Goal: Task Accomplishment & Management: Use online tool/utility

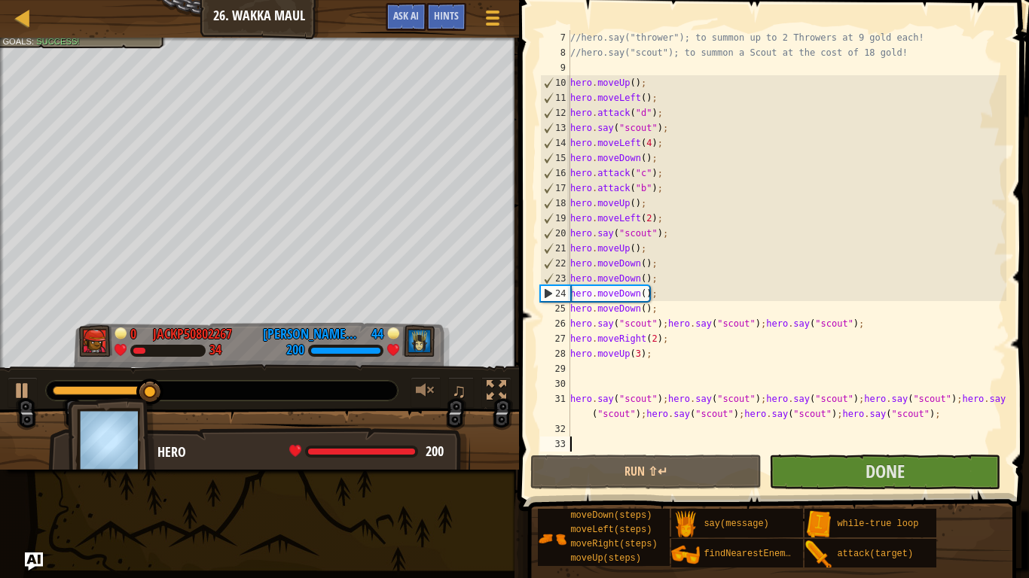
scroll to position [105, 0]
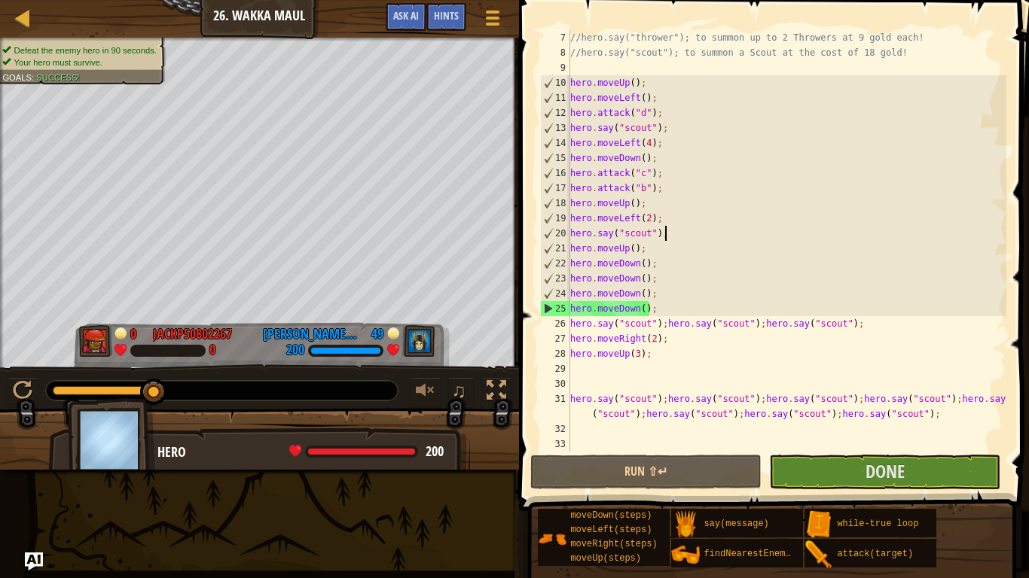
click at [677, 230] on div "//hero.say("thrower"); to summon up to 2 Throwers at 9 gold each! //hero.say("s…" at bounding box center [786, 256] width 439 height 452
type textarea "hero.say("scout");"
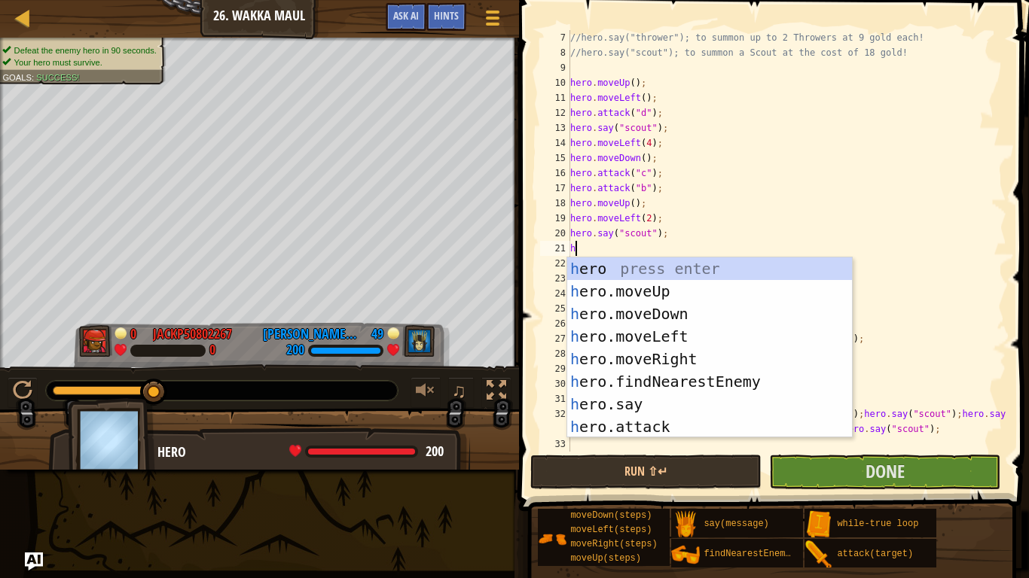
scroll to position [7, 0]
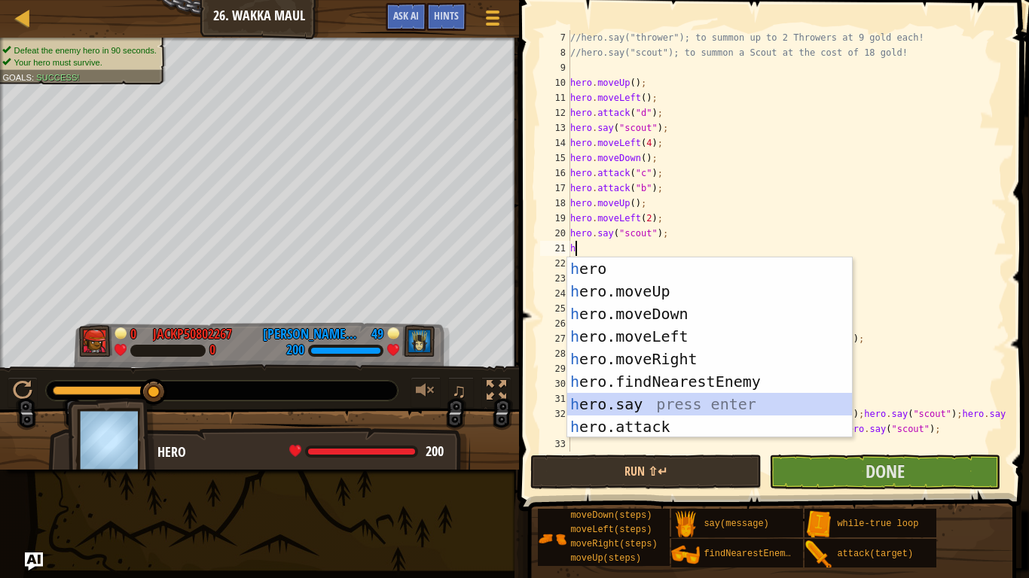
click at [651, 404] on div "h ero press enter h ero.moveUp press enter h ero.moveDown press enter h ero.mov…" at bounding box center [709, 371] width 285 height 226
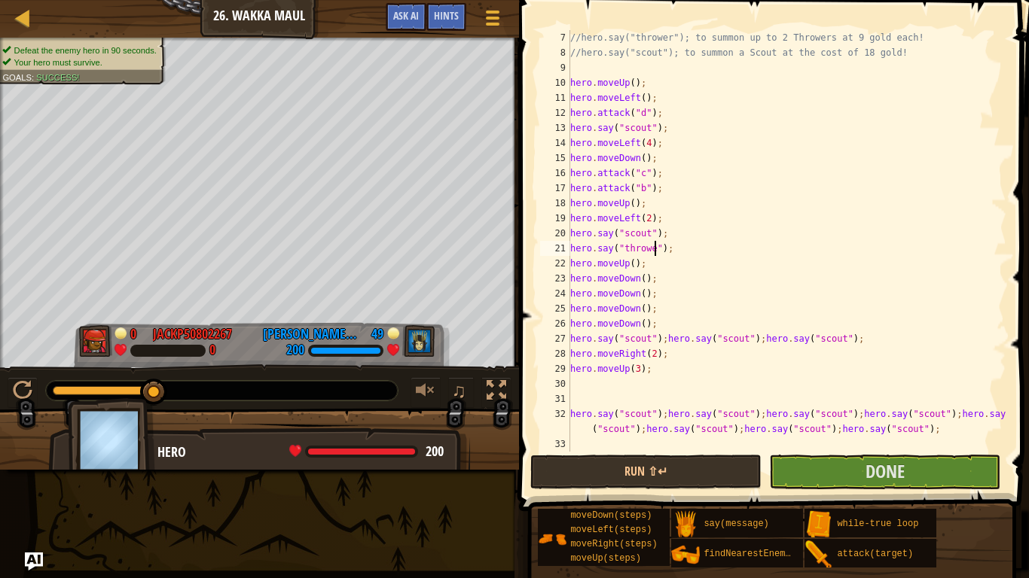
scroll to position [7, 13]
type textarea "hero.say("thrower");"
click at [627, 466] on button "Run ⇧↵" at bounding box center [645, 472] width 231 height 35
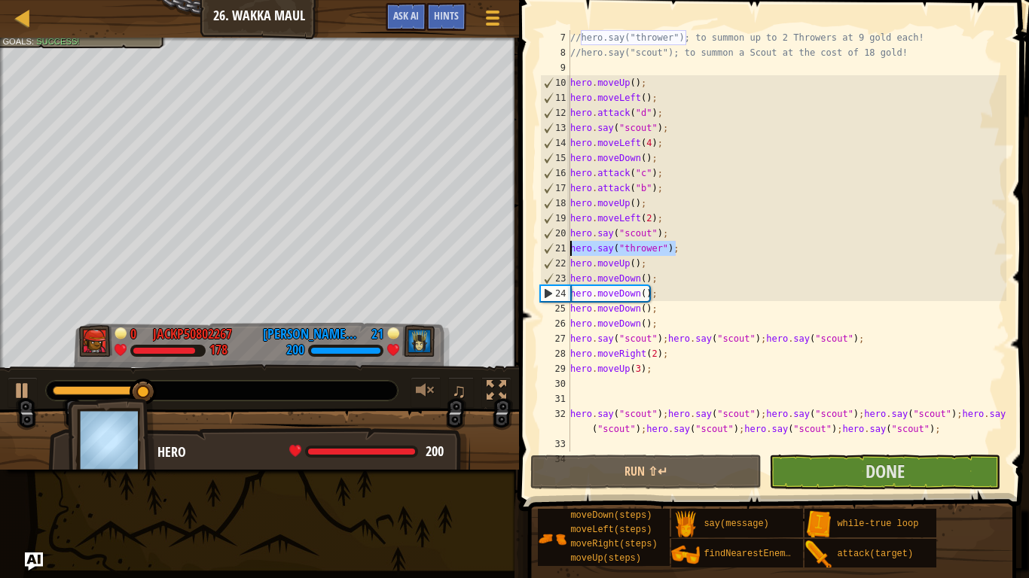
drag, startPoint x: 687, startPoint y: 255, endPoint x: 555, endPoint y: 246, distance: 132.2
click at [555, 246] on div "hero.say("thrower"); 7 8 9 10 11 12 13 14 15 16 17 18 19 20 21 22 23 24 25 26 2…" at bounding box center [771, 241] width 469 height 422
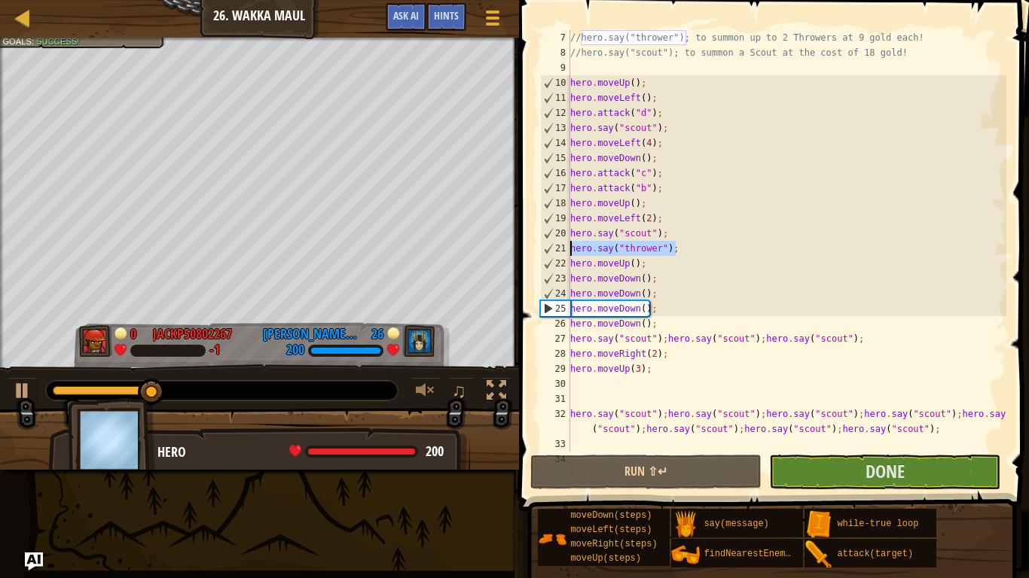
click at [705, 248] on div "//hero.say("thrower"); to summon up to 2 Throwers at 9 gold each! //hero.say("s…" at bounding box center [786, 241] width 439 height 422
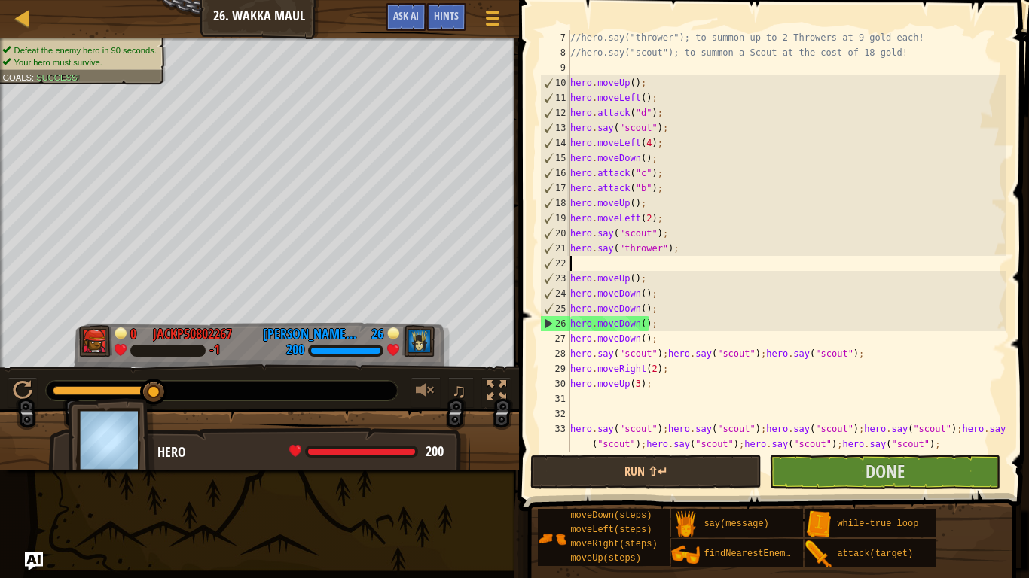
scroll to position [7, 0]
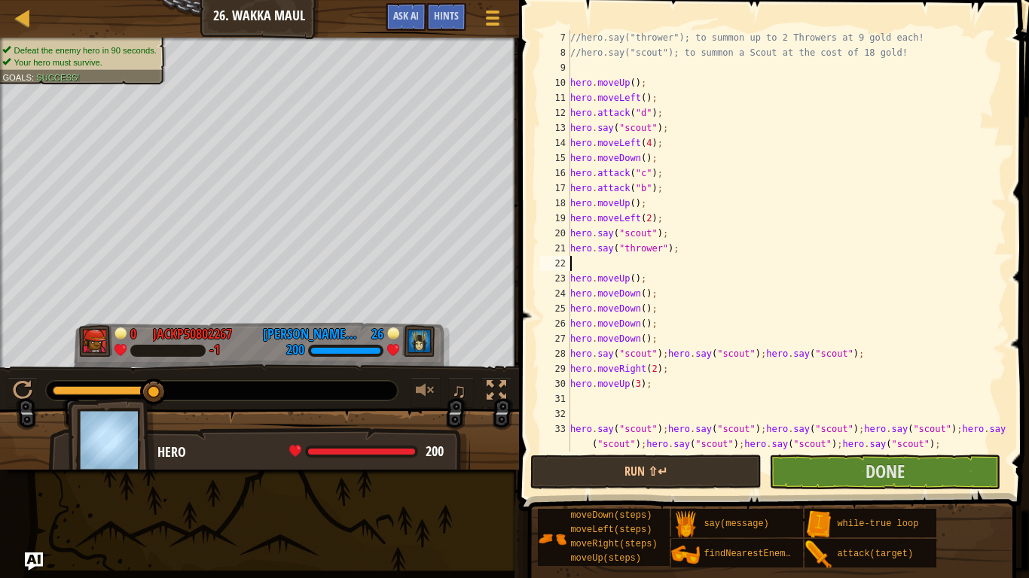
paste textarea "hero.say("thrower");"
type textarea "hero.say("thrower");"
click at [666, 473] on button "Run ⇧↵" at bounding box center [645, 472] width 231 height 35
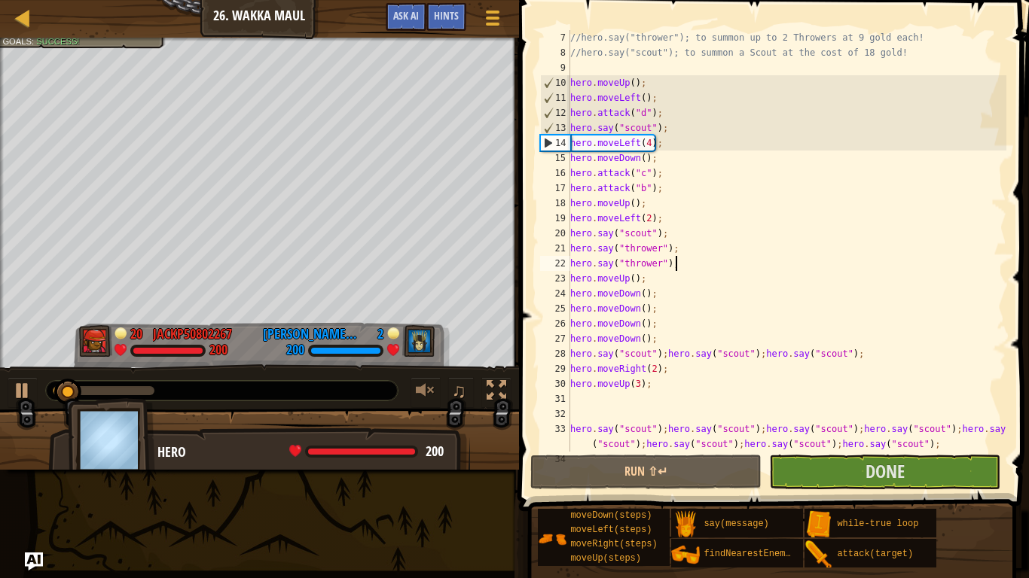
scroll to position [136, 0]
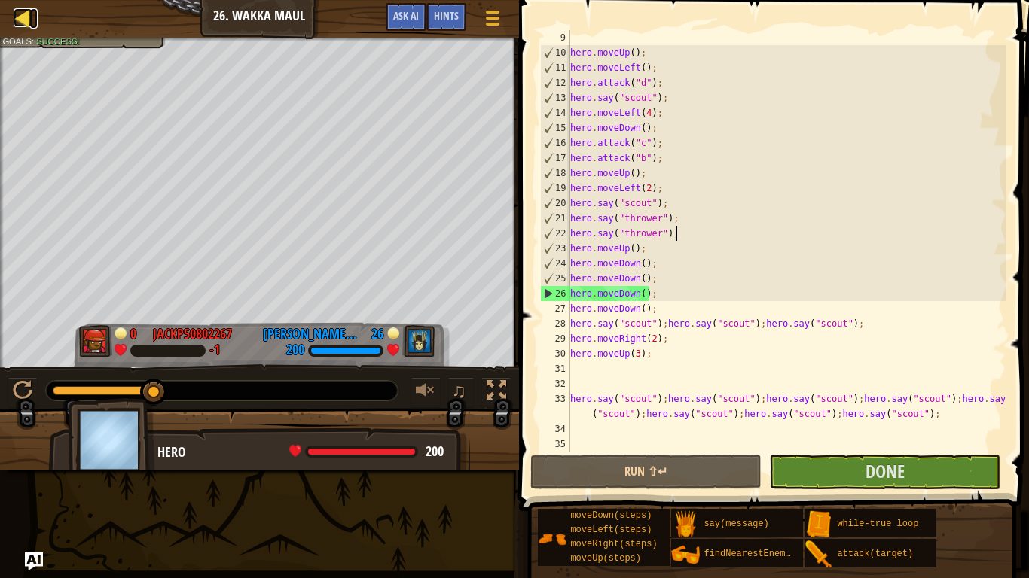
click at [29, 11] on div at bounding box center [23, 17] width 19 height 19
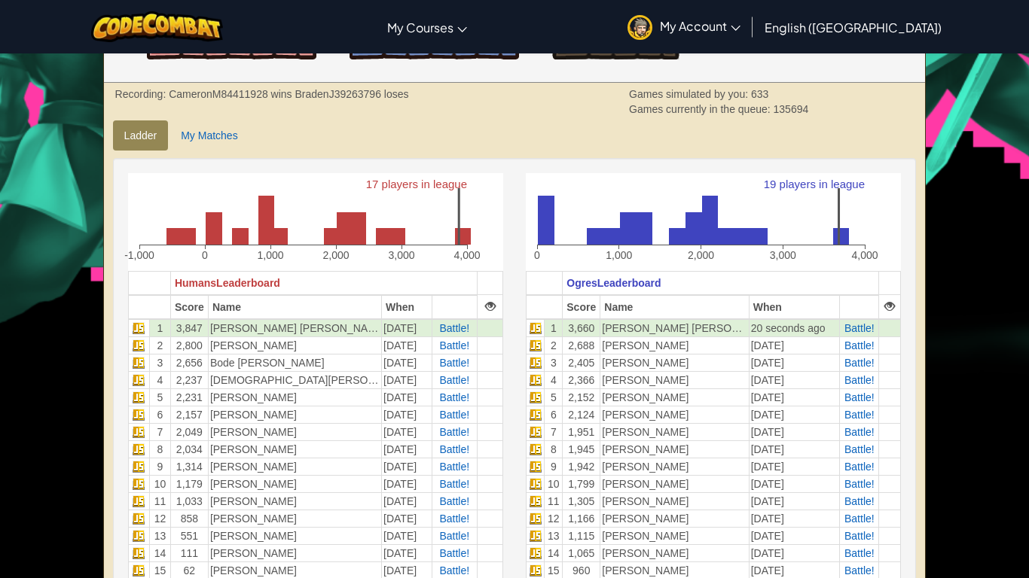
scroll to position [294, 0]
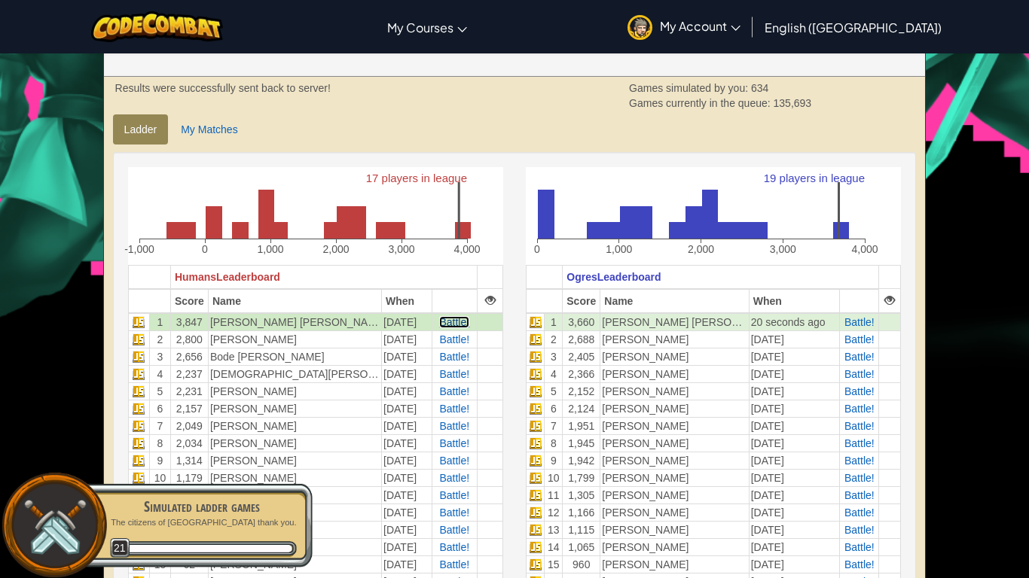
click at [465, 322] on span "Battle!" at bounding box center [454, 322] width 30 height 12
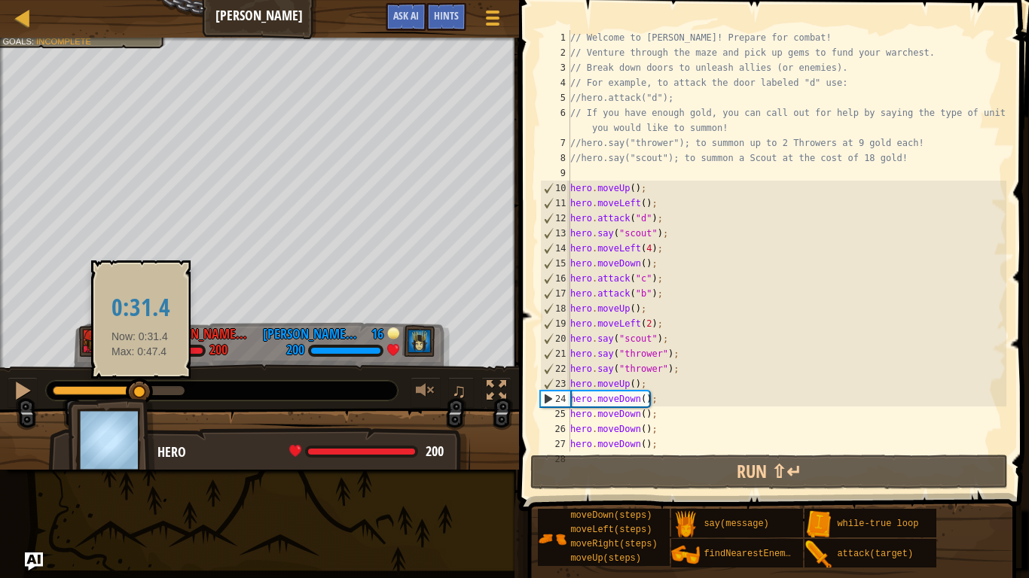
drag, startPoint x: 77, startPoint y: 384, endPoint x: 140, endPoint y: 392, distance: 63.8
click at [140, 392] on div at bounding box center [139, 392] width 27 height 27
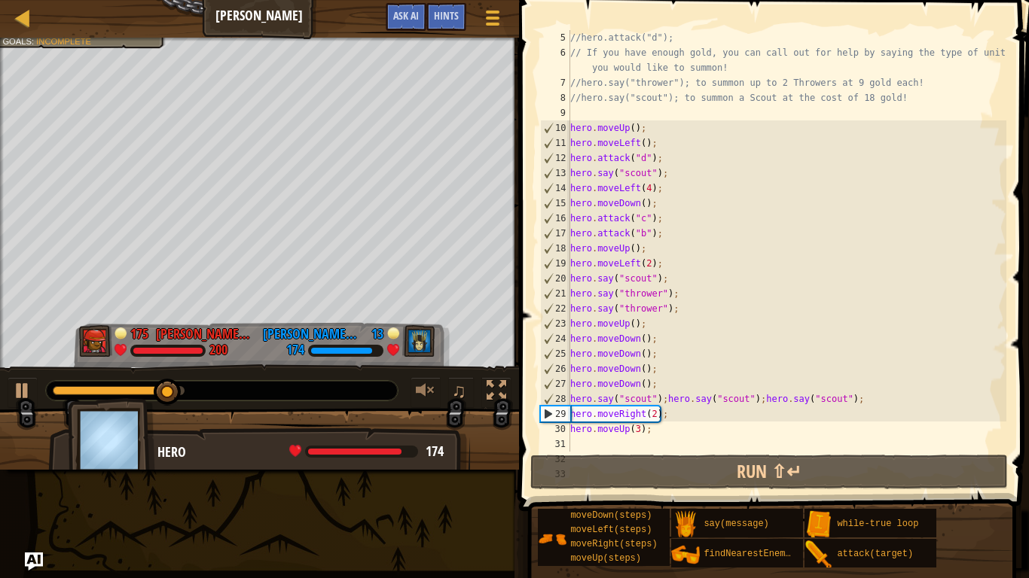
scroll to position [136, 0]
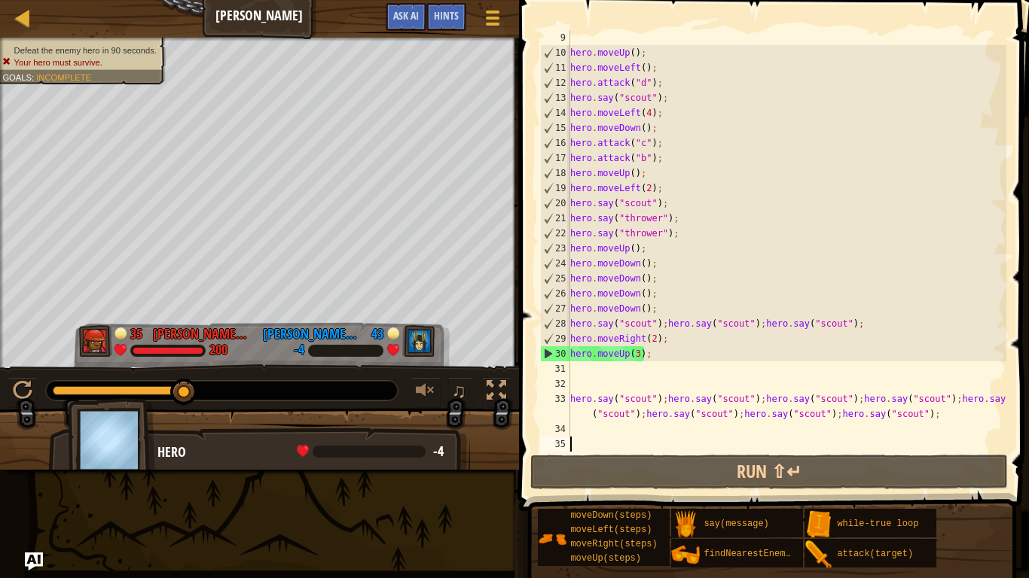
click at [676, 231] on div "hero . moveUp ( ) ; hero . moveLeft ( ) ; hero . attack ( "d" ) ; hero . say ( …" at bounding box center [786, 256] width 439 height 452
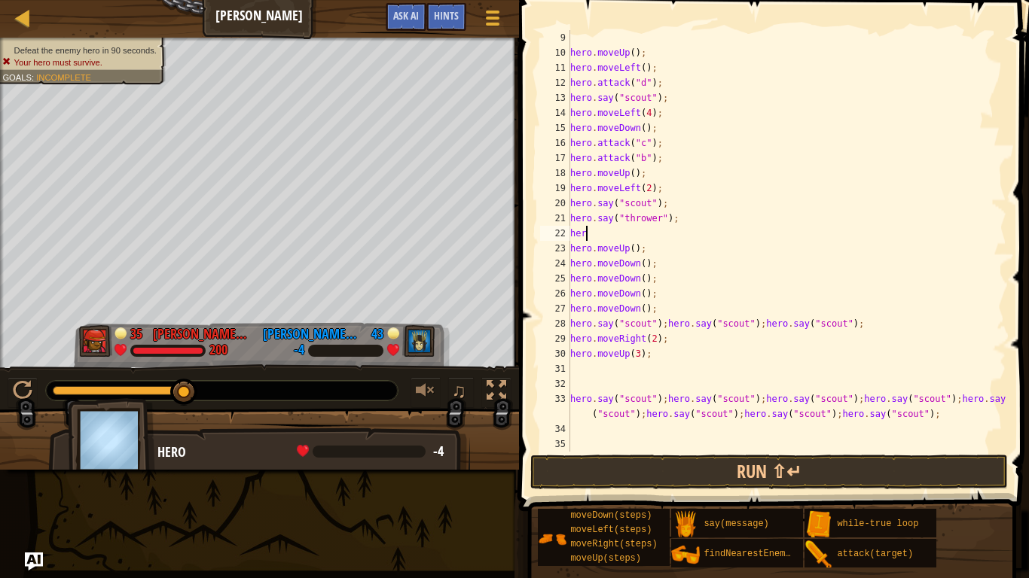
type textarea "h"
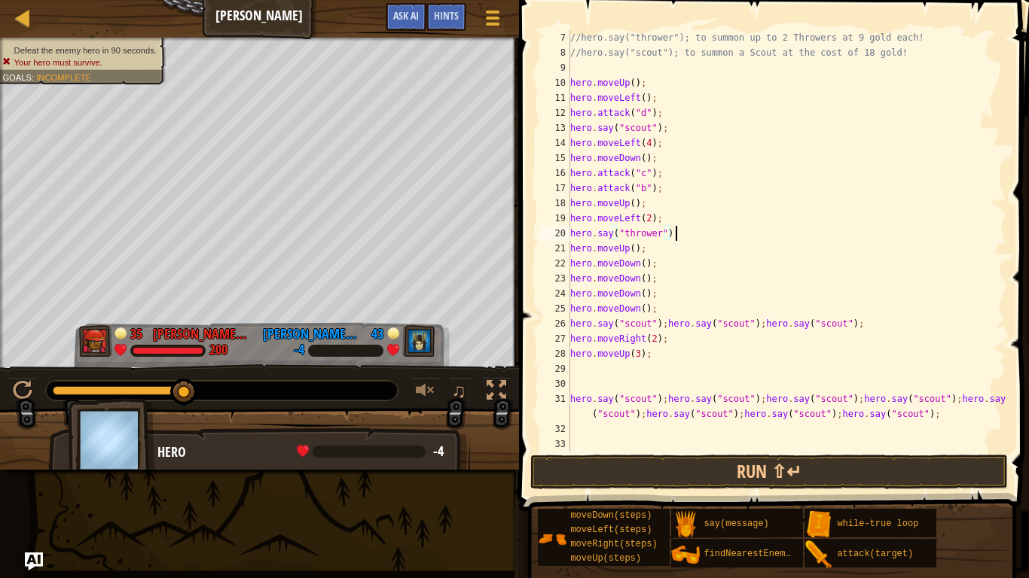
scroll to position [7, 14]
click at [807, 477] on button "Run ⇧↵" at bounding box center [768, 472] width 477 height 35
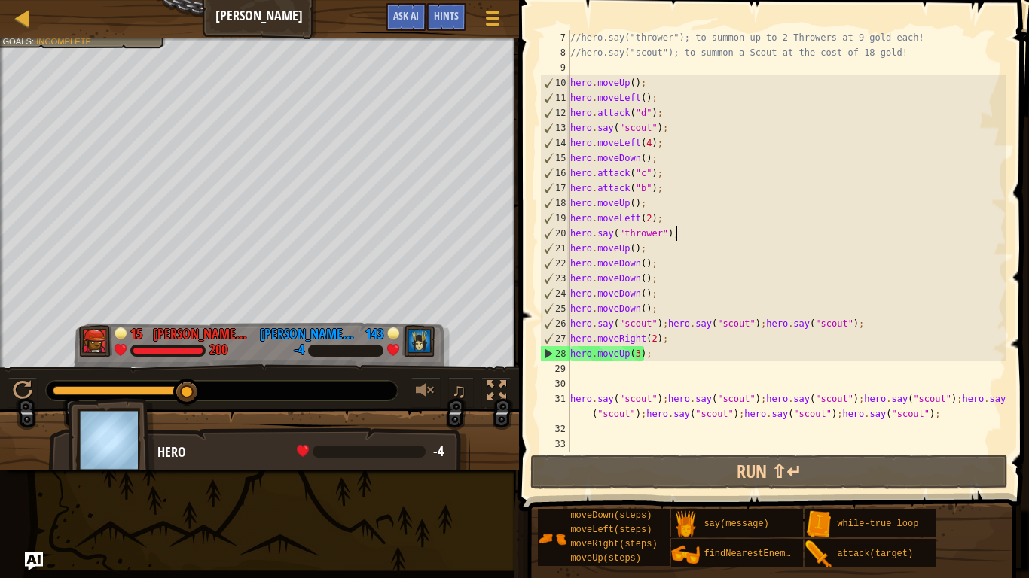
scroll to position [54, 0]
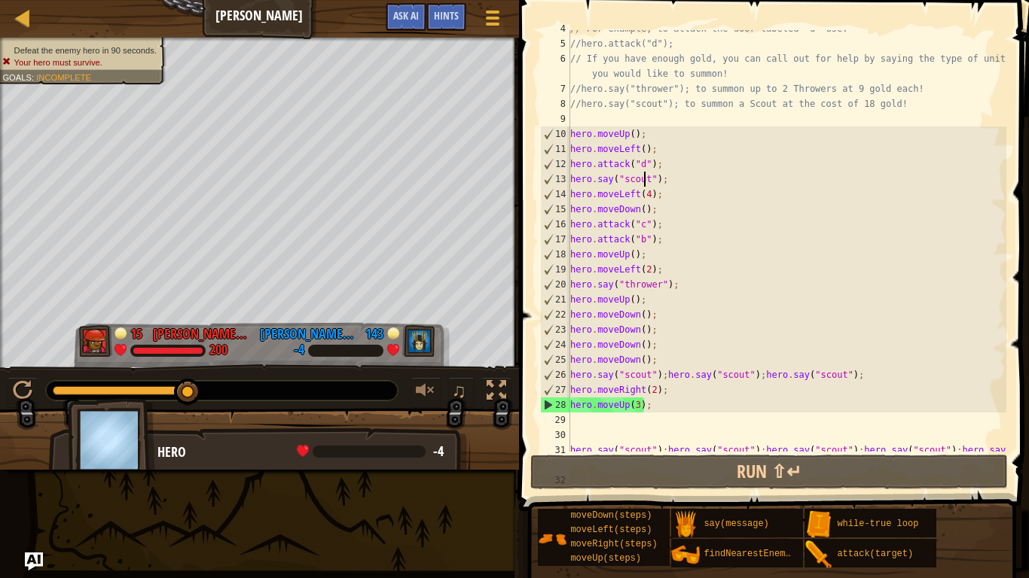
click at [645, 179] on div "// For example, to attack the door labeled "d" use: //hero.attack("d"); // If y…" at bounding box center [786, 254] width 439 height 467
click at [650, 185] on div "// For example, to attack the door labeled "d" use: //hero.attack("d"); // If y…" at bounding box center [786, 254] width 439 height 467
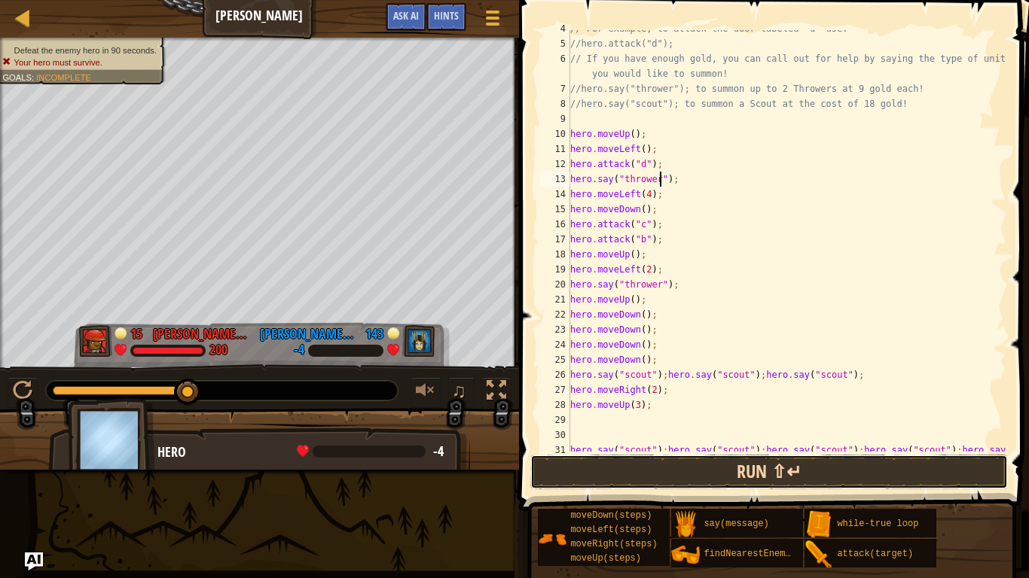
click at [749, 465] on button "Run ⇧↵" at bounding box center [768, 472] width 477 height 35
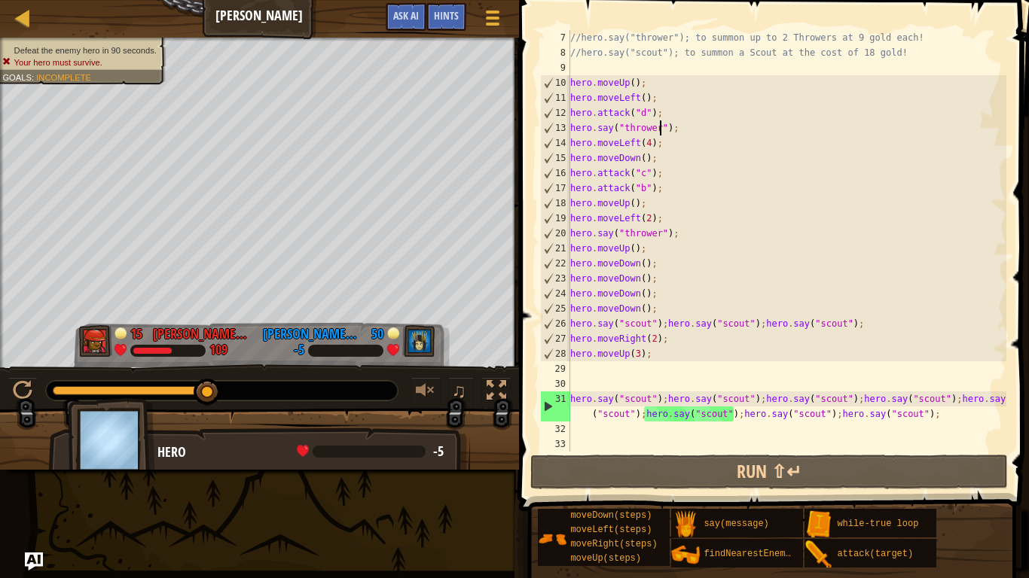
scroll to position [105, 0]
click at [743, 401] on div "//hero.say("thrower"); to summon up to 2 Throwers at 9 gold each! //hero.say("s…" at bounding box center [786, 256] width 439 height 452
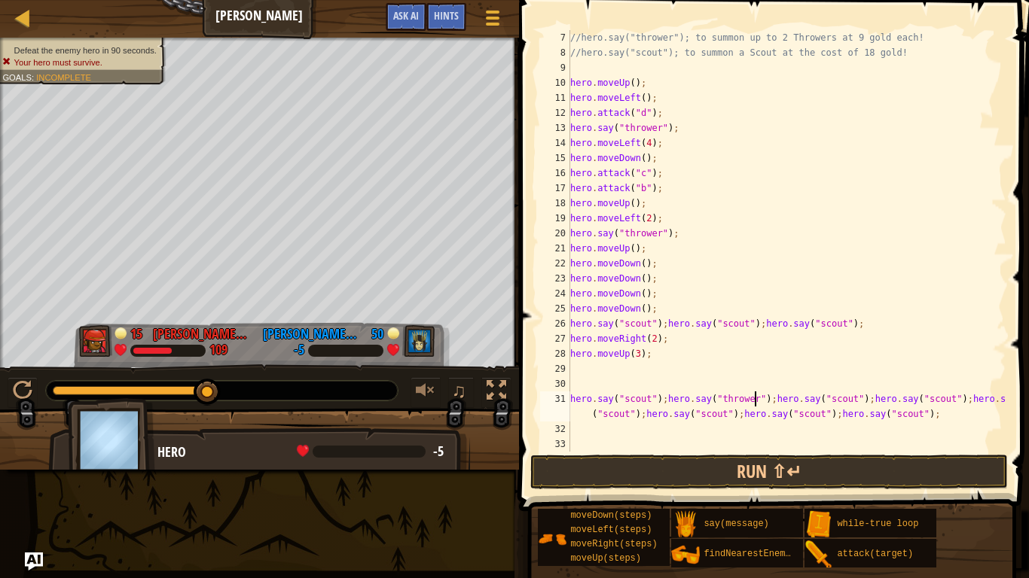
scroll to position [7, 26]
click at [663, 455] on button "Run ⇧↵" at bounding box center [768, 472] width 477 height 35
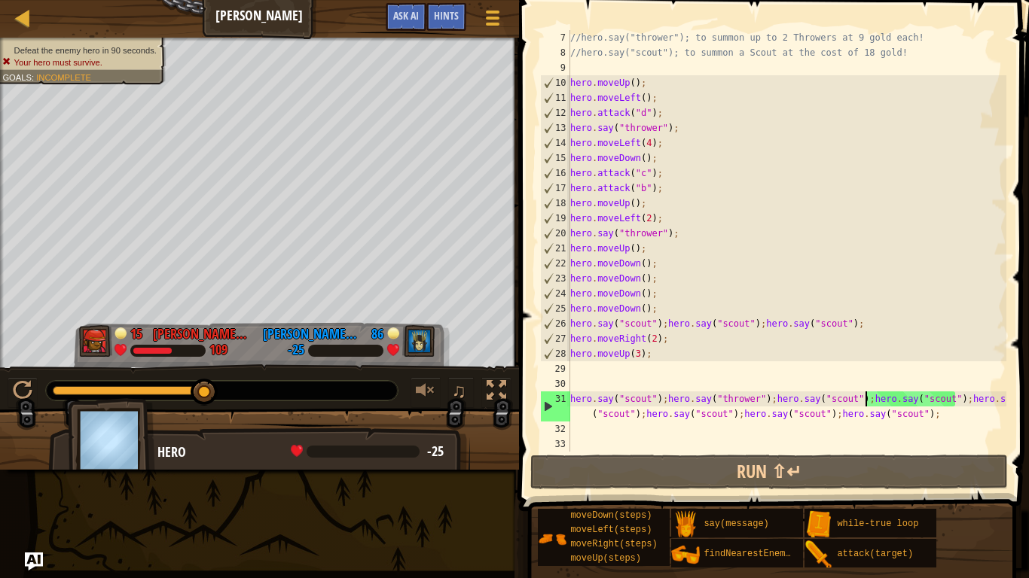
click at [863, 402] on div "//hero.say("thrower"); to summon up to 2 Throwers at 9 gold each! //hero.say("s…" at bounding box center [786, 256] width 439 height 452
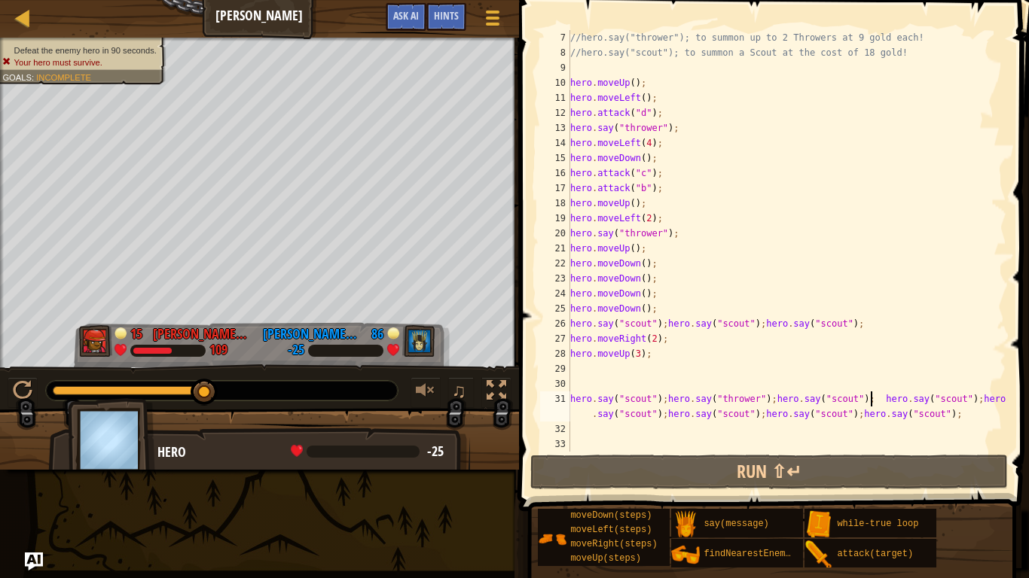
scroll to position [7, 44]
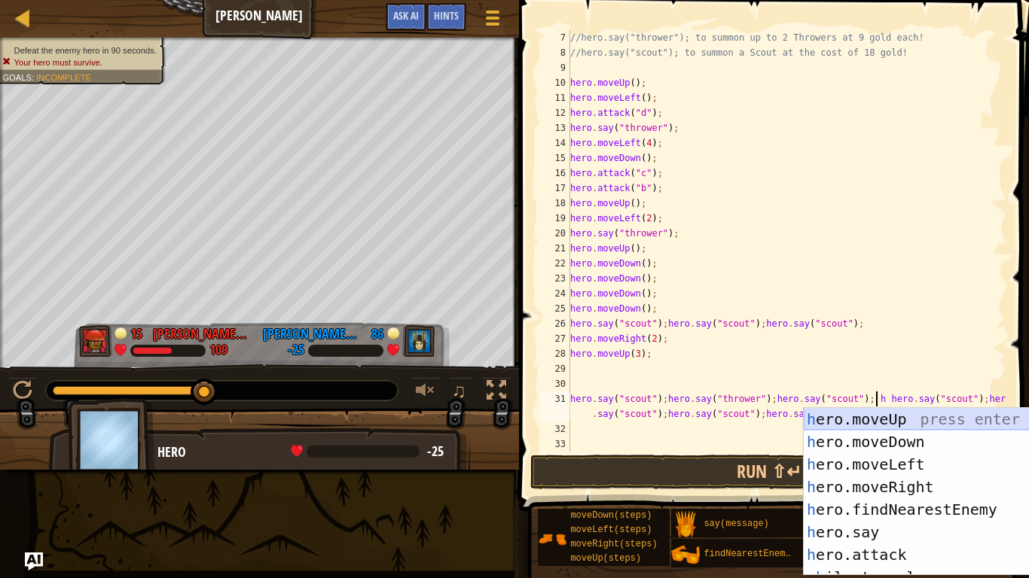
click at [868, 413] on div "h ero.moveUp press enter h ero.moveDown press enter h ero.moveLeft press enter …" at bounding box center [946, 514] width 285 height 213
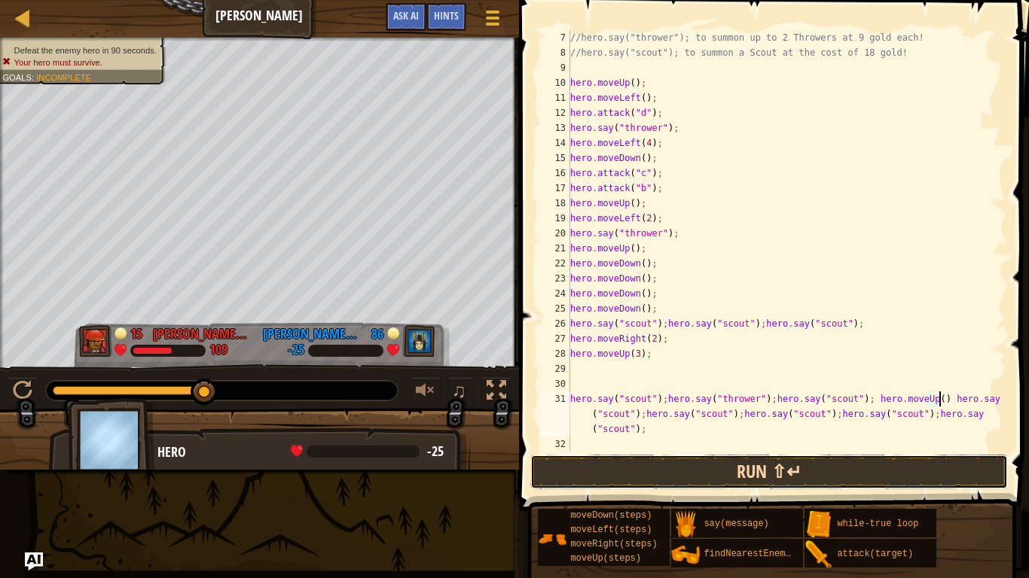
click at [923, 456] on button "Run ⇧↵" at bounding box center [768, 472] width 477 height 35
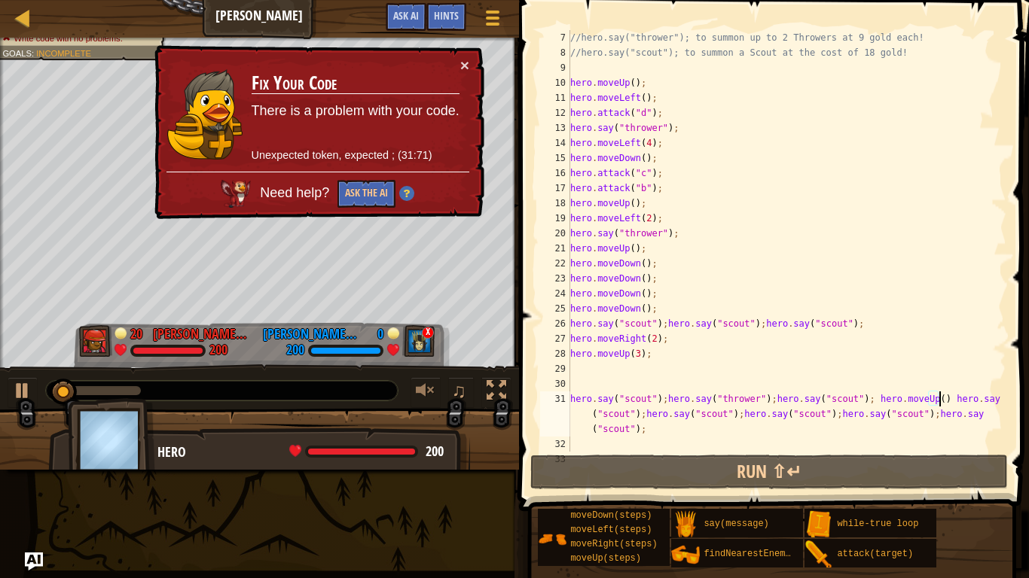
click at [459, 67] on td "Fix Your Code There is a problem with your code. Unexpected token, expected ; (…" at bounding box center [355, 114] width 209 height 114
click at [460, 66] on button "×" at bounding box center [464, 65] width 9 height 16
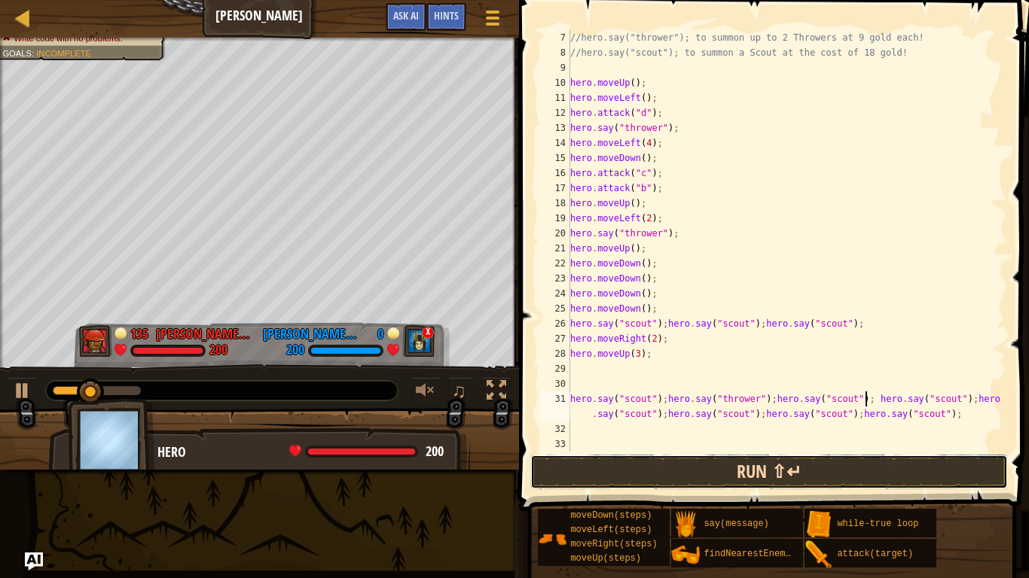
click at [595, 465] on button "Run ⇧↵" at bounding box center [768, 472] width 477 height 35
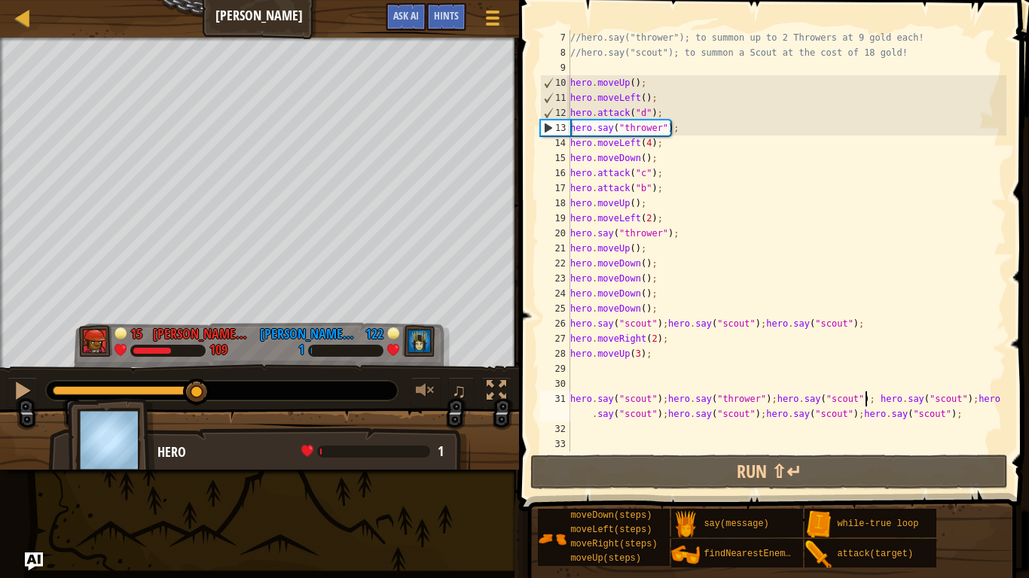
click at [197, 392] on div at bounding box center [129, 390] width 152 height 9
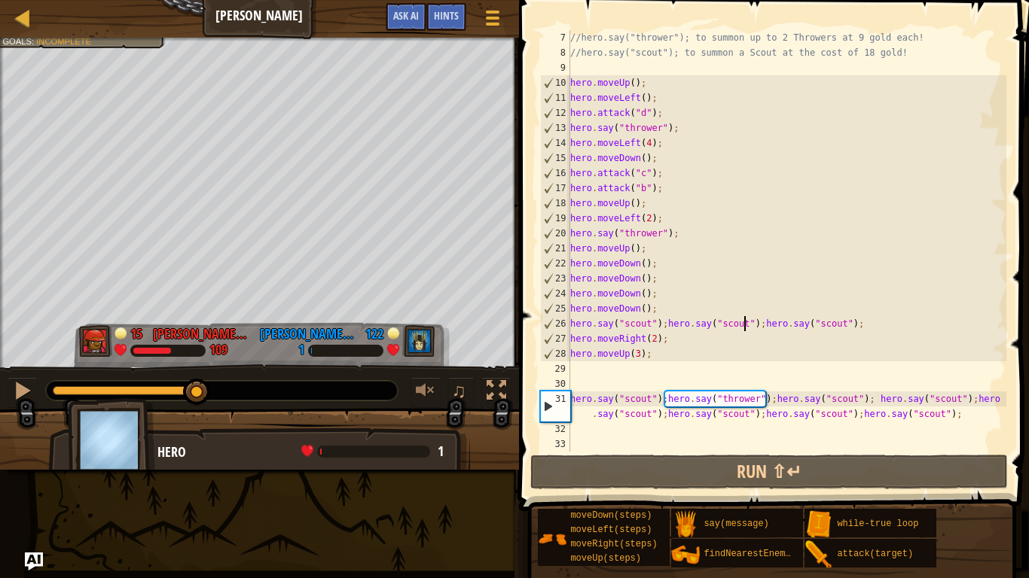
click at [746, 328] on div "//hero.say("thrower"); to summon up to 2 Throwers at 9 gold each! //hero.say("s…" at bounding box center [786, 256] width 439 height 452
click at [837, 326] on div "//hero.say("thrower"); to summon up to 2 Throwers at 9 gold each! //hero.say("s…" at bounding box center [786, 256] width 439 height 452
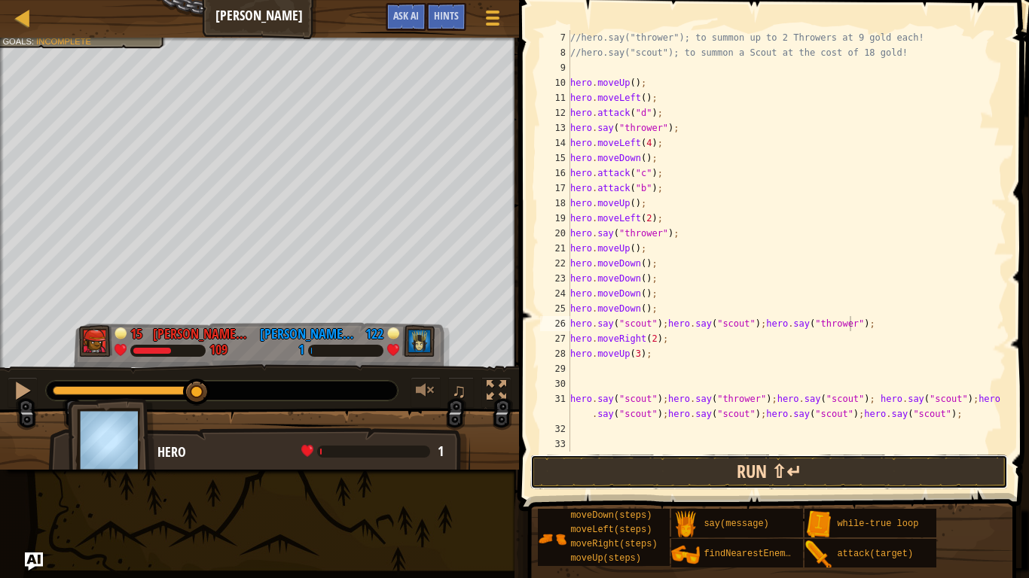
click at [852, 467] on button "Run ⇧↵" at bounding box center [768, 472] width 477 height 35
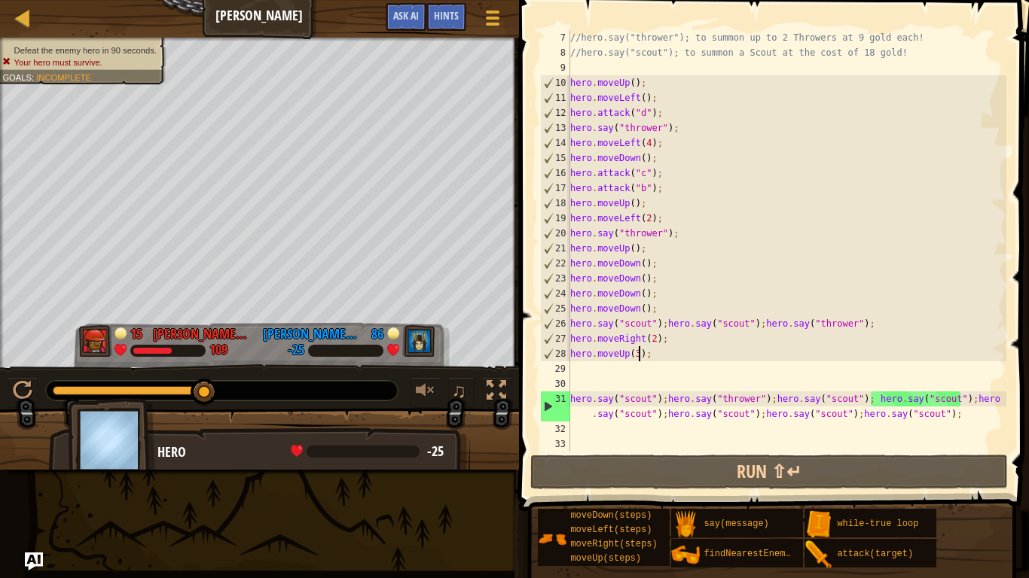
click at [639, 358] on div "//hero.say("thrower"); to summon up to 2 Throwers at 9 gold each! //hero.say("s…" at bounding box center [786, 256] width 439 height 452
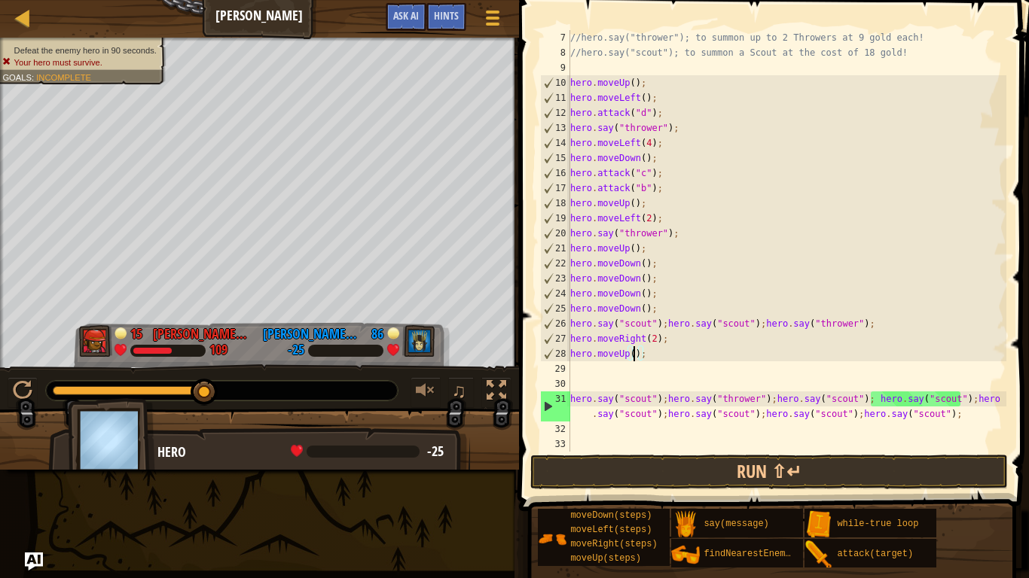
scroll to position [7, 10]
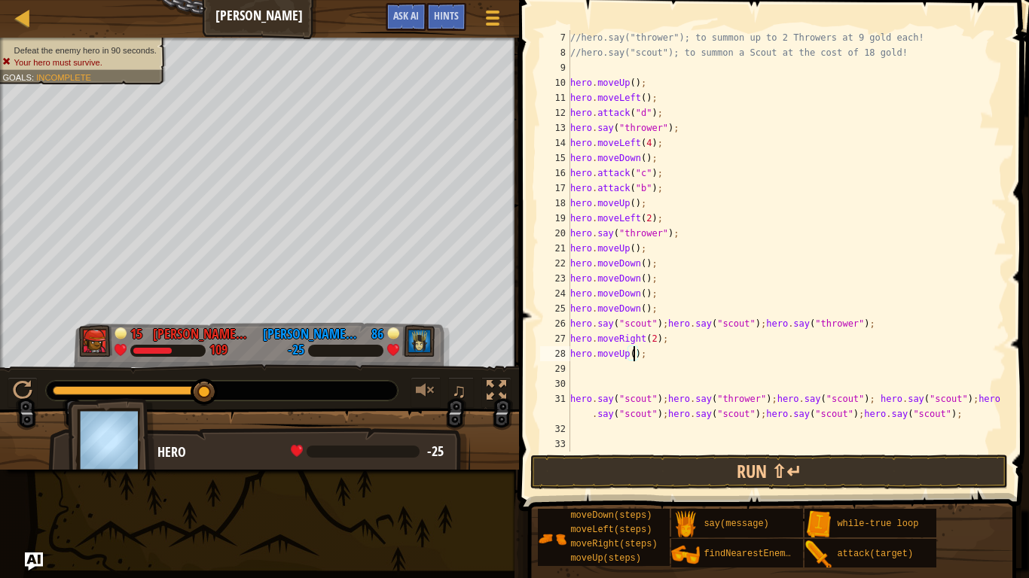
type textarea "hero.moveUp(2);"
click at [616, 371] on div "//hero.say("thrower"); to summon up to 2 Throwers at 9 gold each! //hero.say("s…" at bounding box center [786, 256] width 439 height 452
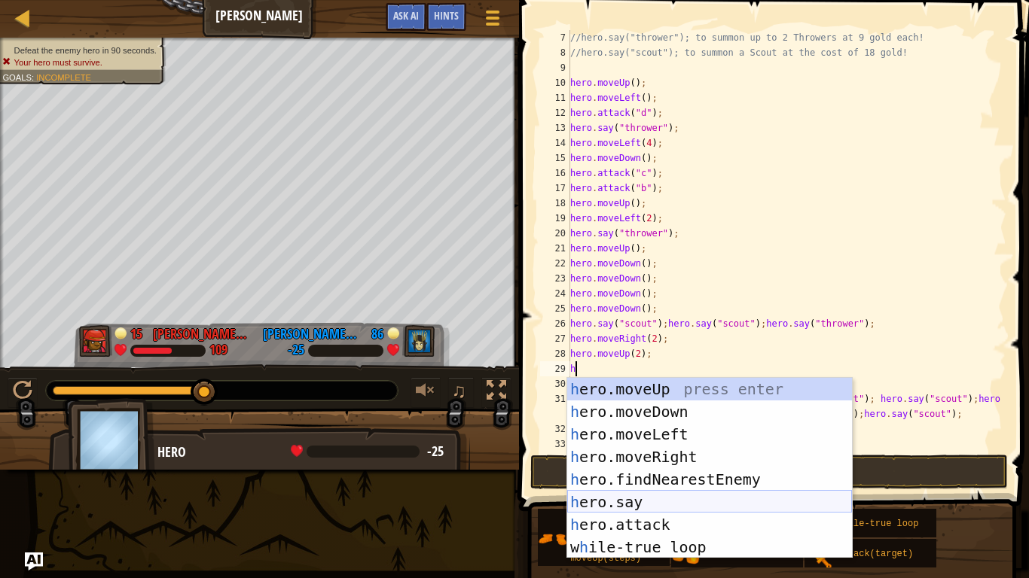
click at [664, 501] on div "h ero.moveUp press enter h ero.moveDown press enter h ero.moveLeft press enter …" at bounding box center [709, 491] width 285 height 226
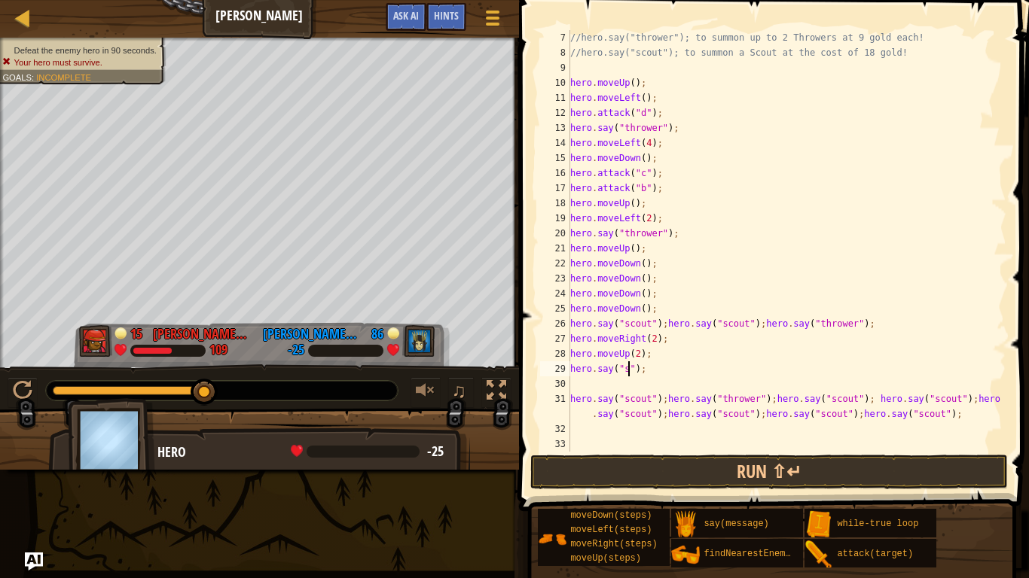
scroll to position [7, 8]
type textarea "hero.say("scout");"
click at [591, 385] on div "//hero.say("thrower"); to summon up to 2 Throwers at 9 gold each! //hero.say("s…" at bounding box center [786, 256] width 439 height 452
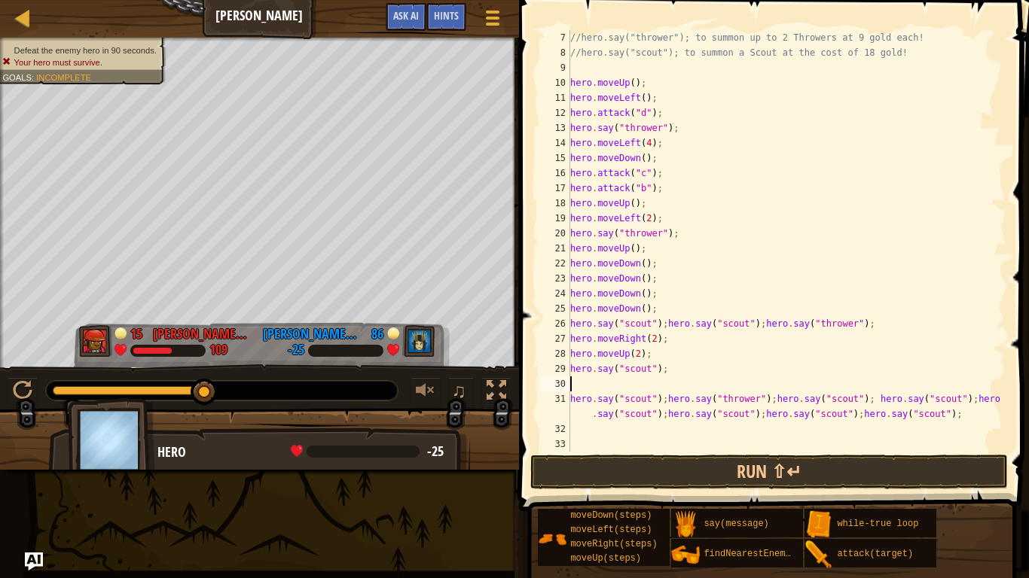
type textarea "h"
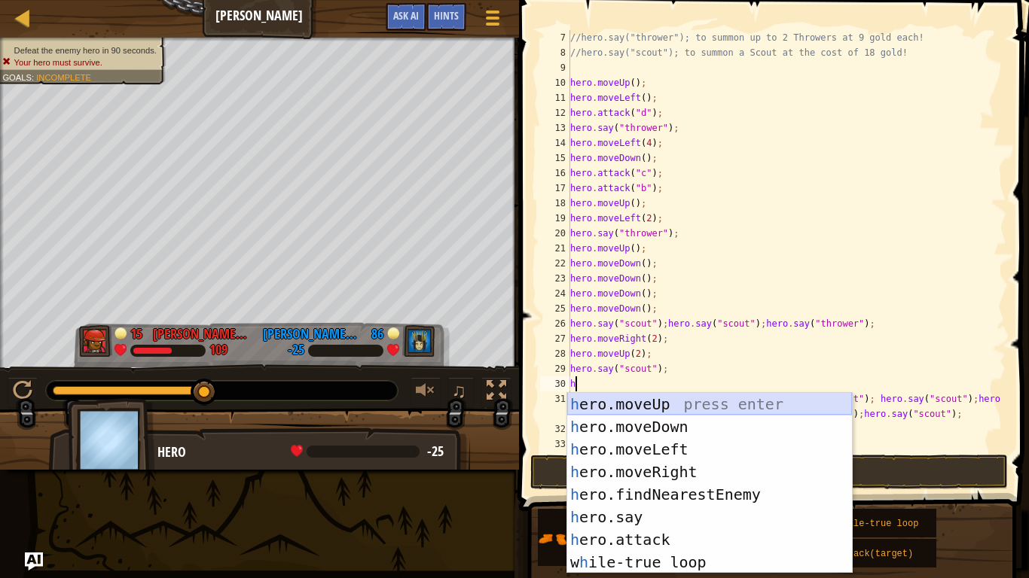
click at [618, 403] on div "h ero.moveUp press enter h ero.moveDown press enter h ero.moveLeft press enter …" at bounding box center [709, 506] width 285 height 226
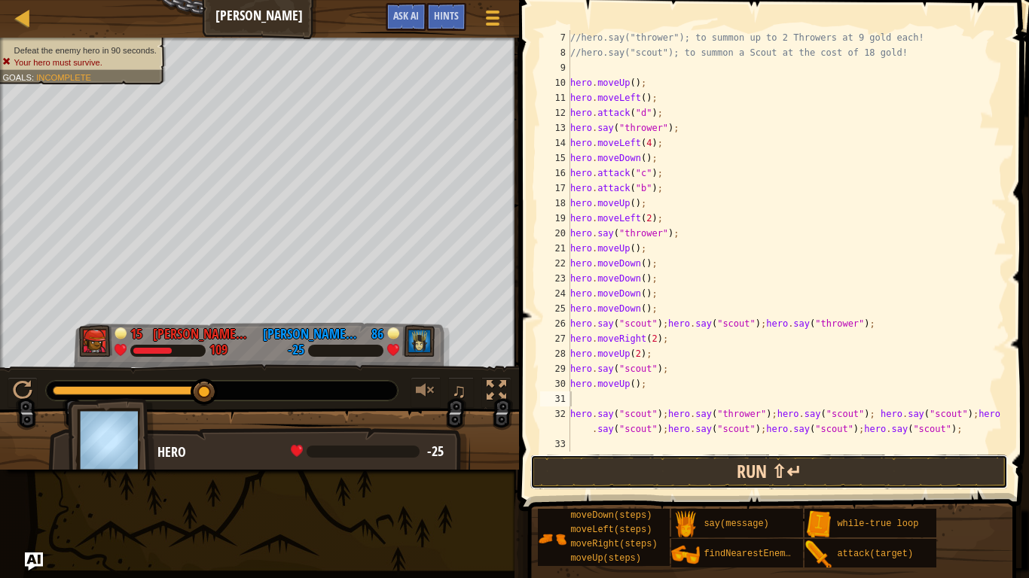
click at [645, 459] on button "Run ⇧↵" at bounding box center [768, 472] width 477 height 35
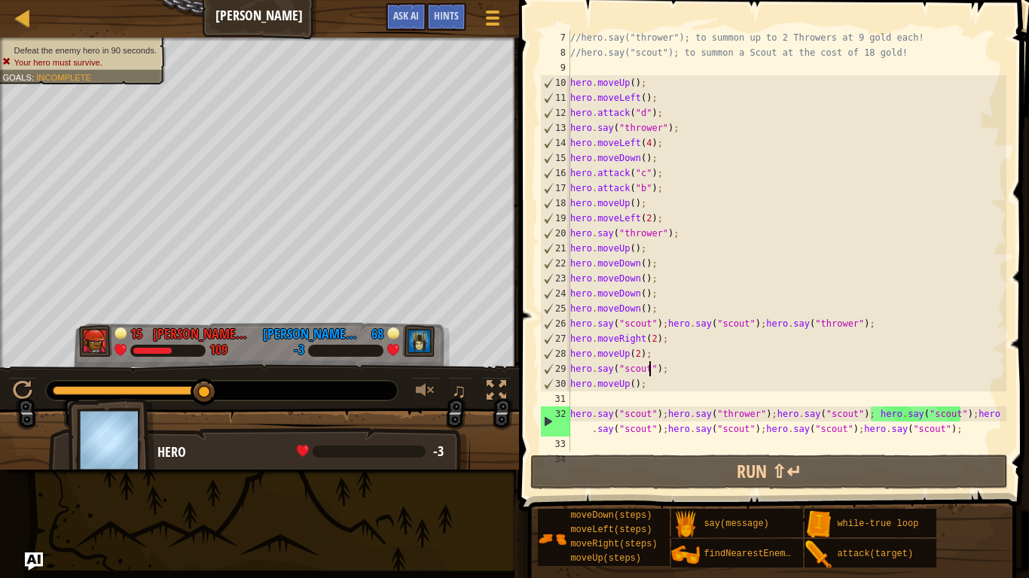
click at [648, 374] on div "//hero.say("thrower"); to summon up to 2 Throwers at 9 gold each! //hero.say("s…" at bounding box center [786, 256] width 439 height 452
click at [674, 377] on div "//hero.say("thrower"); to summon up to 2 Throwers at 9 gold each! //hero.say("s…" at bounding box center [786, 256] width 439 height 452
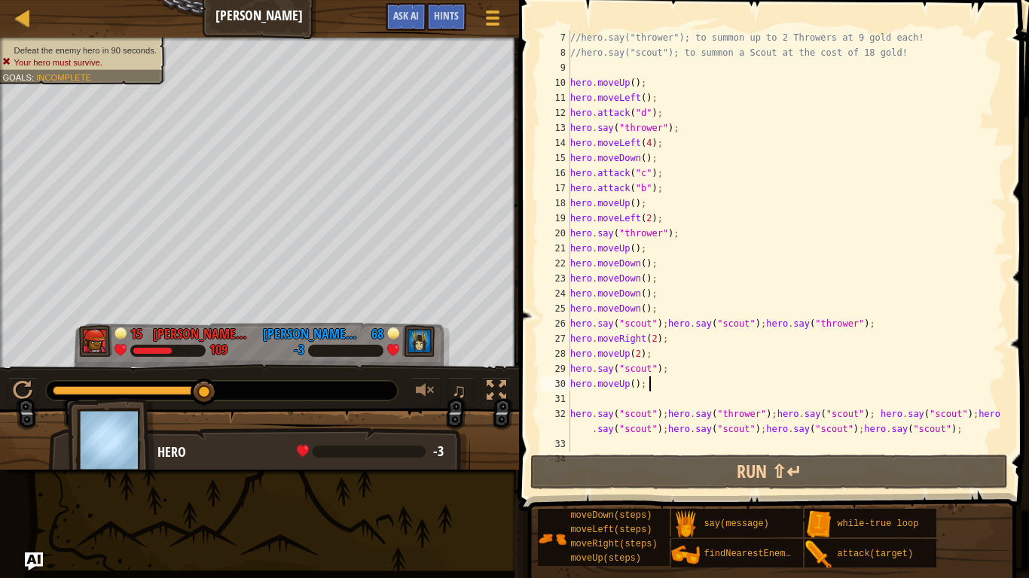
click at [676, 368] on div "//hero.say("thrower"); to summon up to 2 Throwers at 9 gold each! //hero.say("s…" at bounding box center [786, 256] width 439 height 452
type textarea "hero.say("scout");"
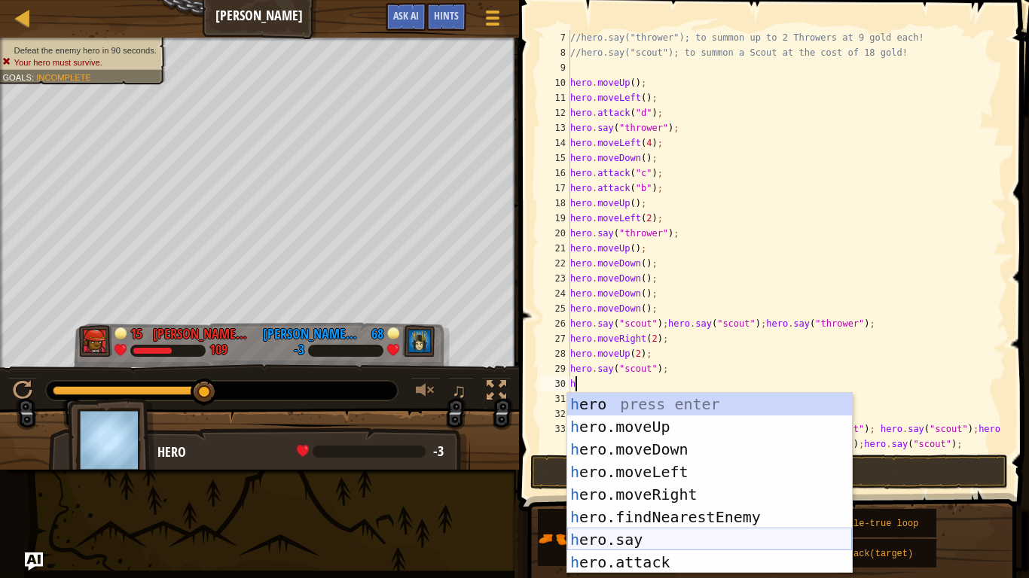
click at [651, 534] on div "h ero press enter h ero.moveUp press enter h ero.moveDown press enter h ero.mov…" at bounding box center [709, 506] width 285 height 226
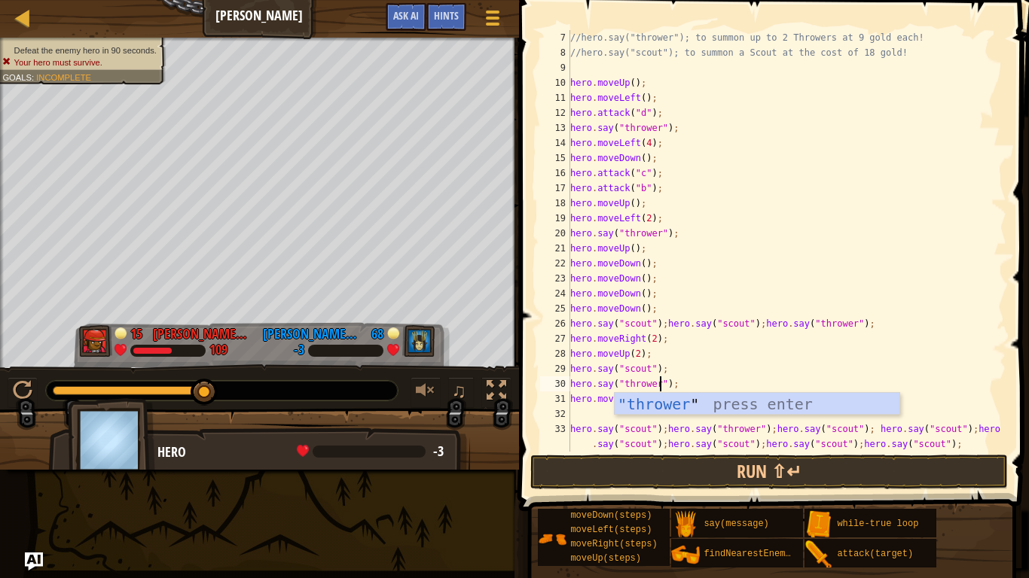
scroll to position [7, 13]
click at [694, 406] on div ""thrower " press enter" at bounding box center [757, 427] width 285 height 68
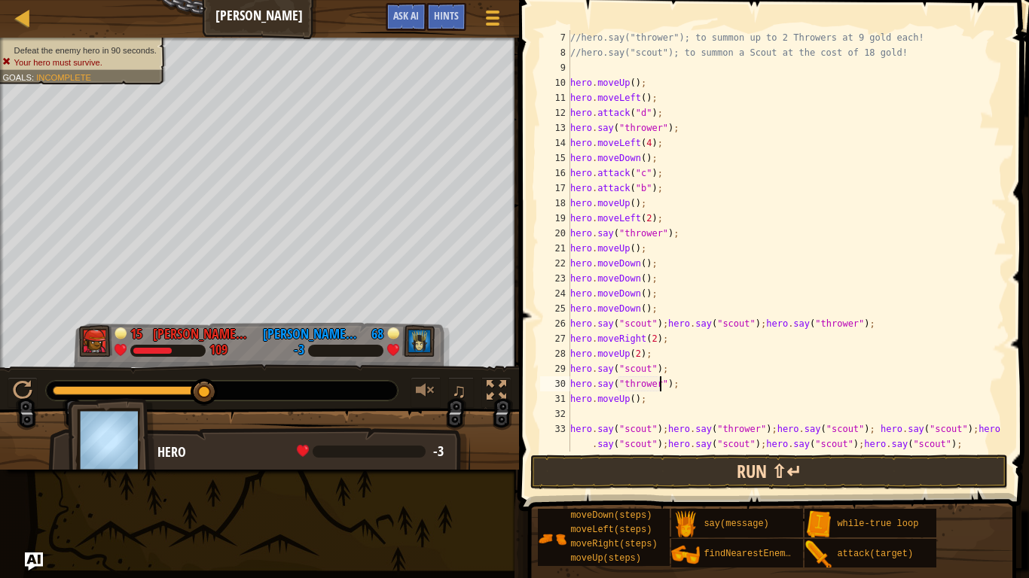
type textarea "hero.say("thrower");"
click at [716, 468] on button "Run ⇧↵" at bounding box center [768, 472] width 477 height 35
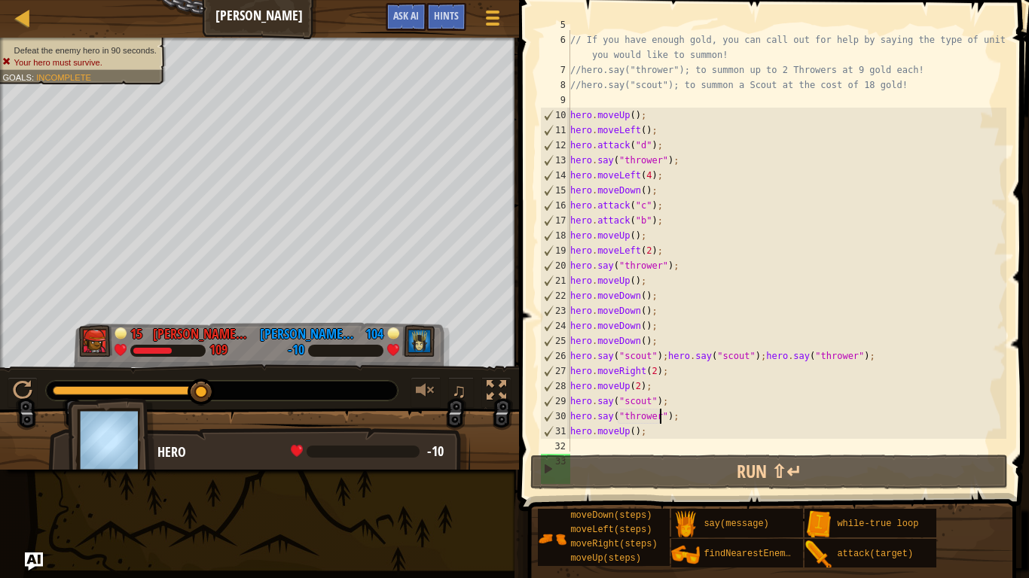
scroll to position [136, 0]
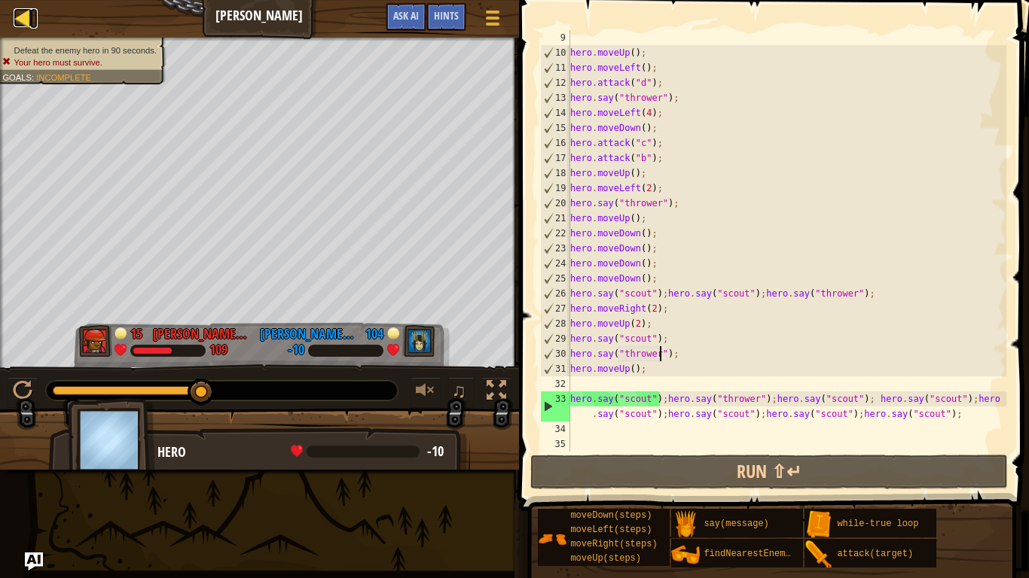
click at [36, 25] on link "Ladder" at bounding box center [34, 18] width 8 height 20
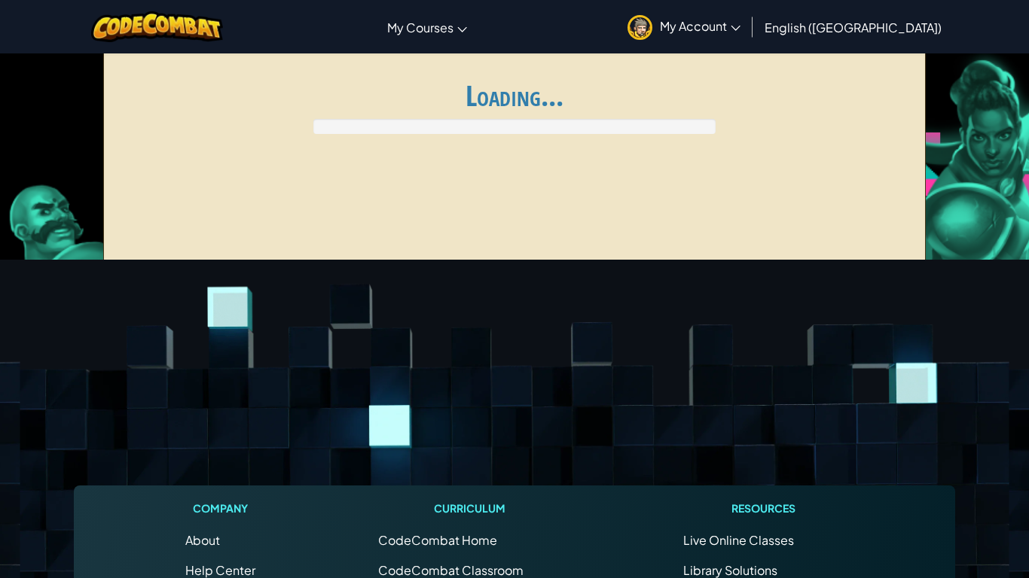
click at [27, 22] on div "Toggle navigation My Courses CodeCombat Classroom Ozaria Classroom AI League Es…" at bounding box center [514, 26] width 1036 height 53
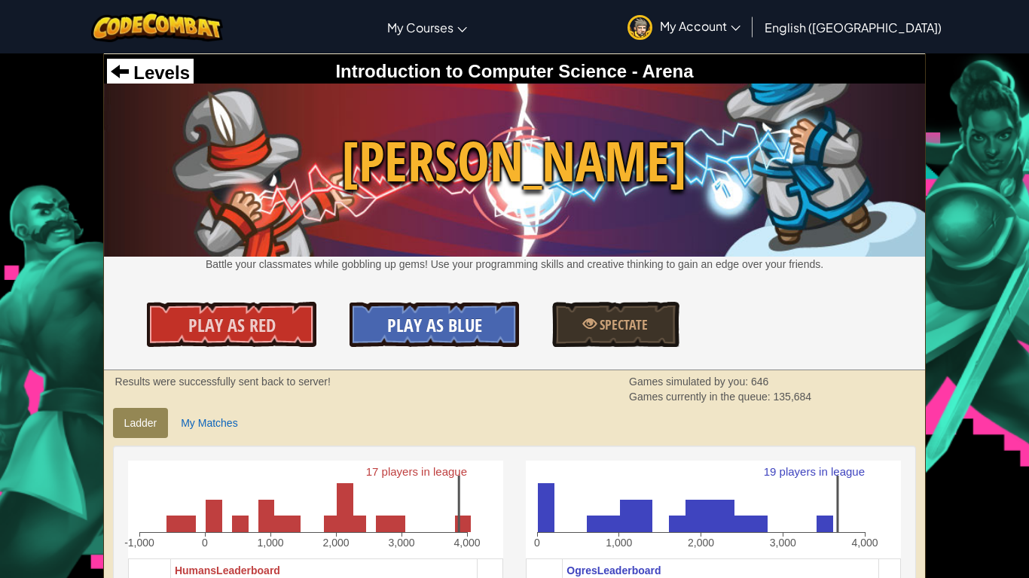
click at [419, 324] on span "Play As Blue" at bounding box center [434, 325] width 95 height 24
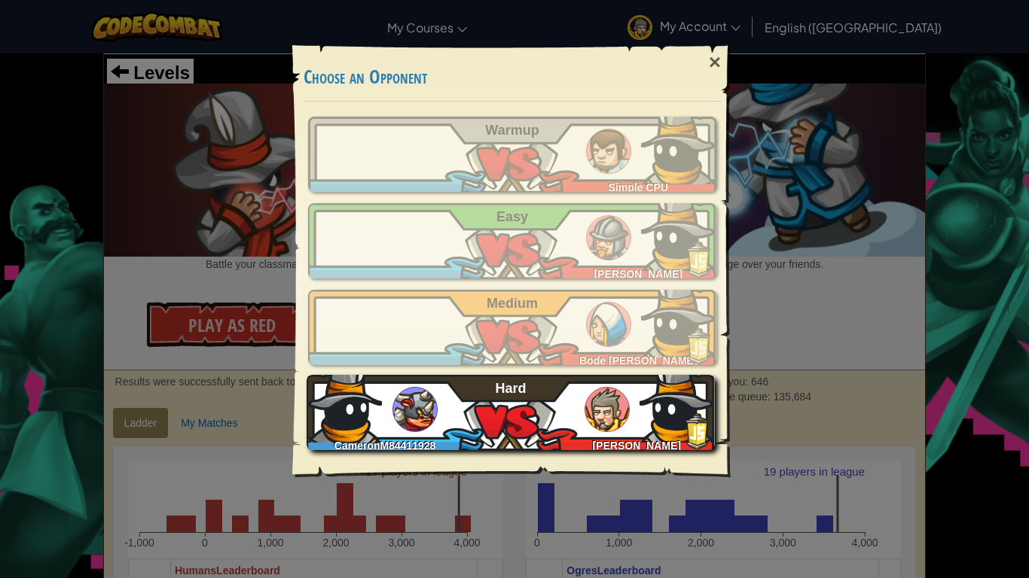
click at [523, 392] on span "Hard" at bounding box center [511, 388] width 31 height 15
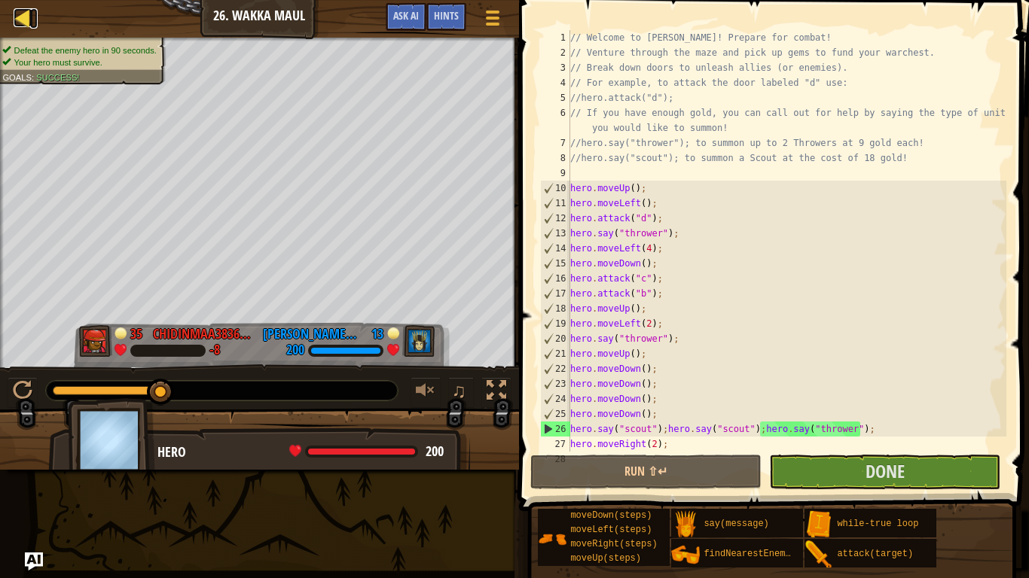
click at [16, 17] on div at bounding box center [23, 17] width 19 height 19
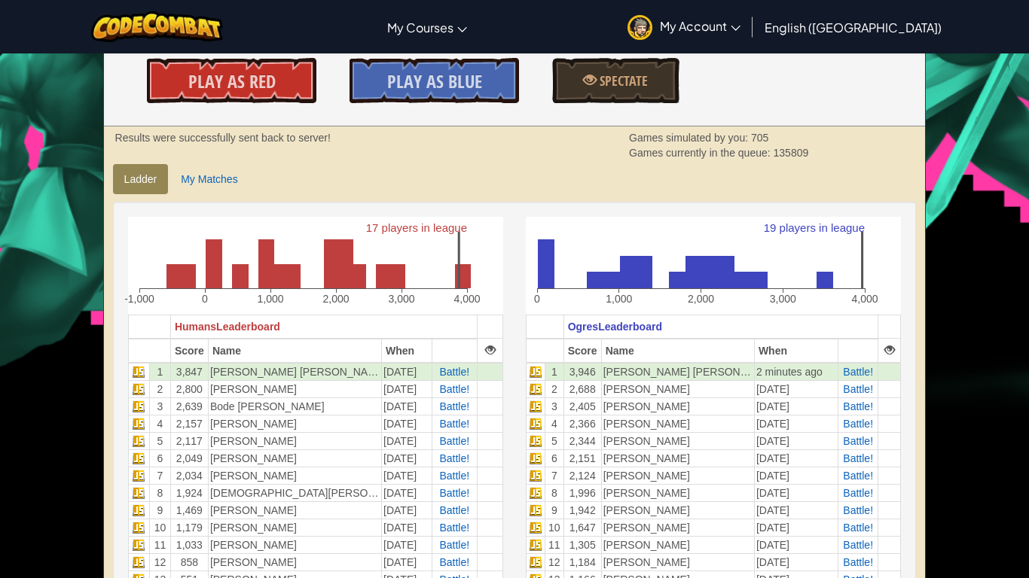
scroll to position [294, 0]
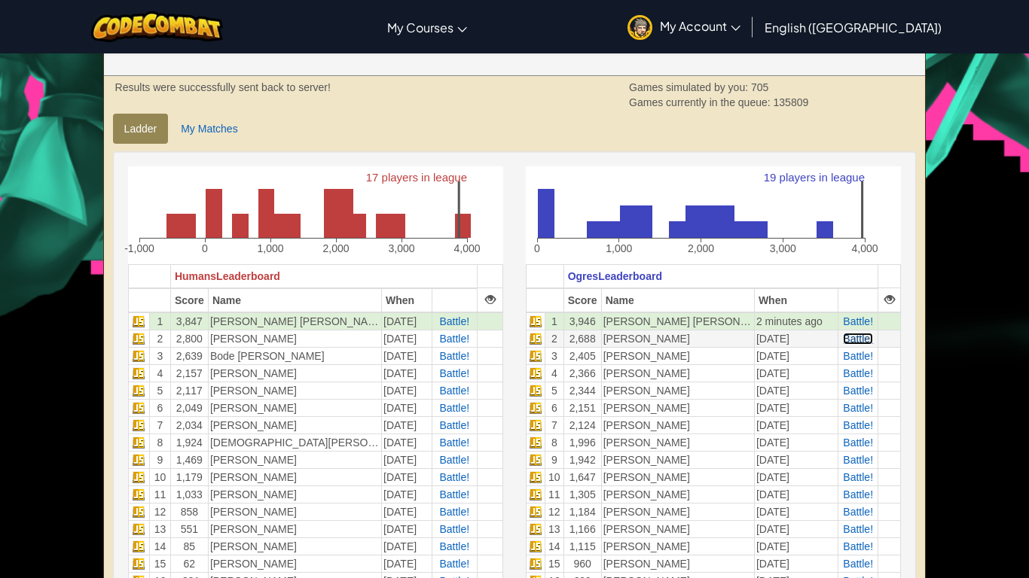
click at [843, 337] on span "Battle!" at bounding box center [858, 339] width 30 height 12
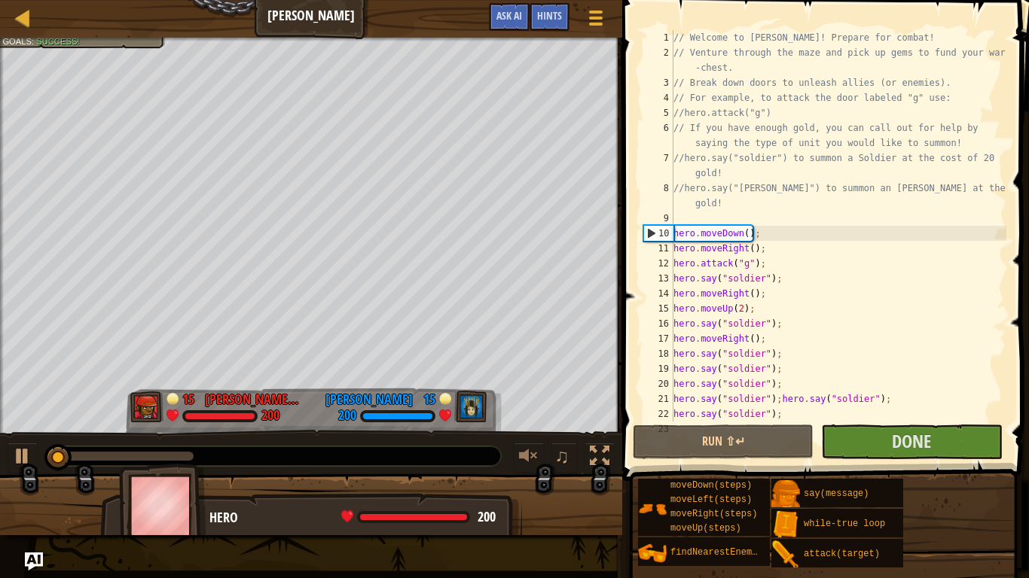
click at [681, 347] on div "// Welcome to Wakka Maul! Prepare for combat! // Venture through the maze and p…" at bounding box center [838, 241] width 336 height 422
type textarea "hero.say("soldier");"
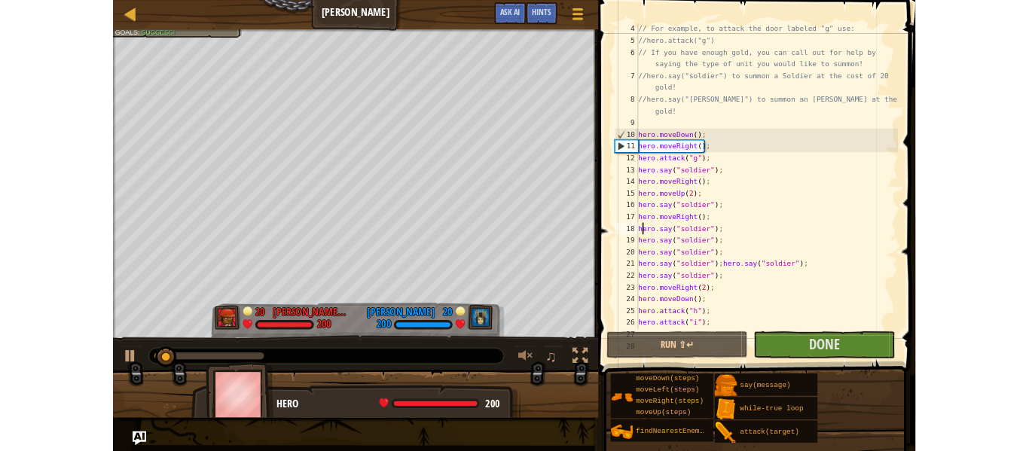
scroll to position [84, 0]
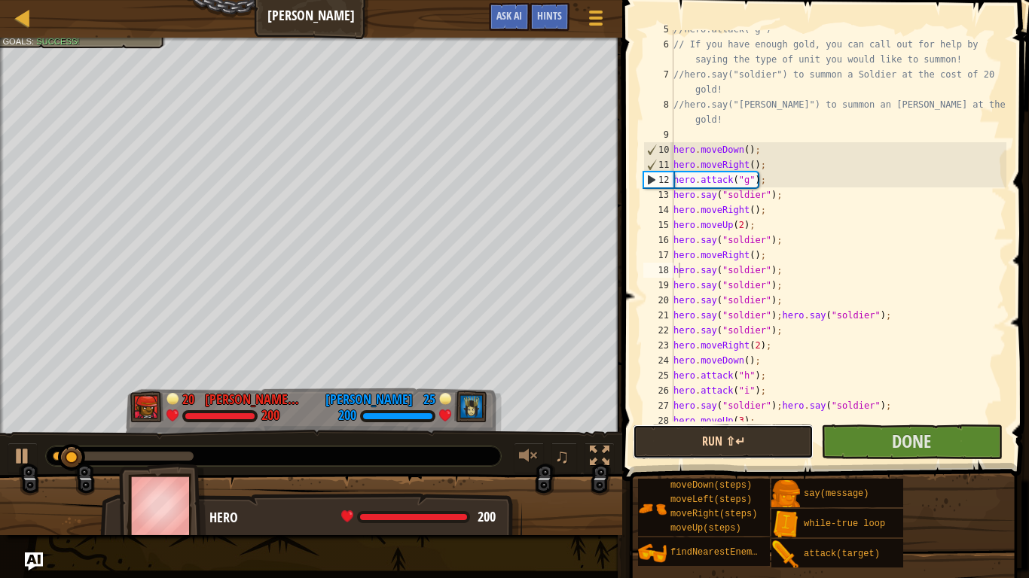
click at [730, 447] on button "Run ⇧↵" at bounding box center [723, 442] width 181 height 35
